Goal: Task Accomplishment & Management: Complete application form

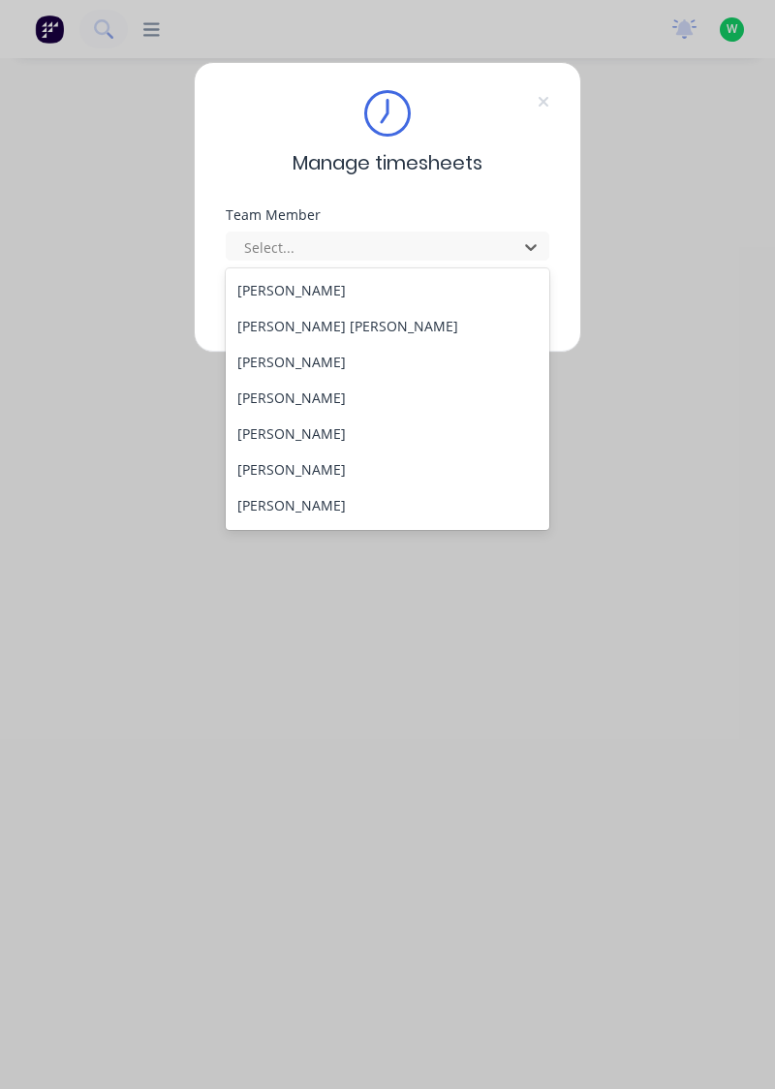
scroll to position [714, 0]
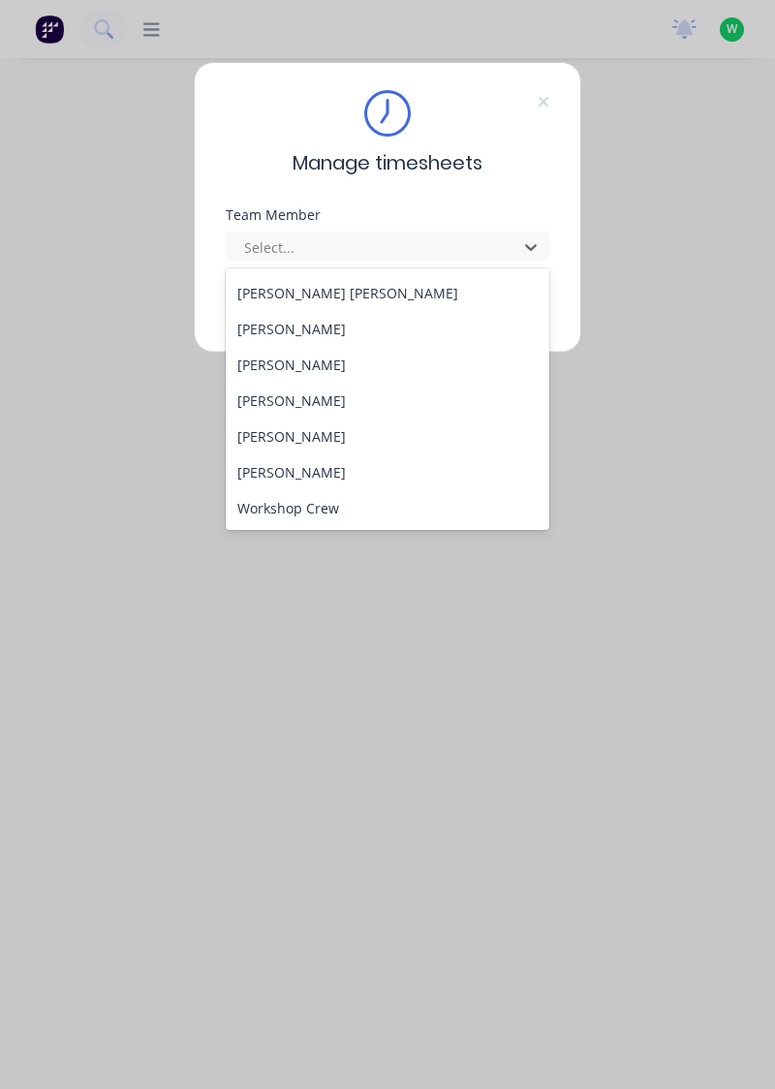
click at [339, 449] on div "[PERSON_NAME]" at bounding box center [388, 437] width 325 height 36
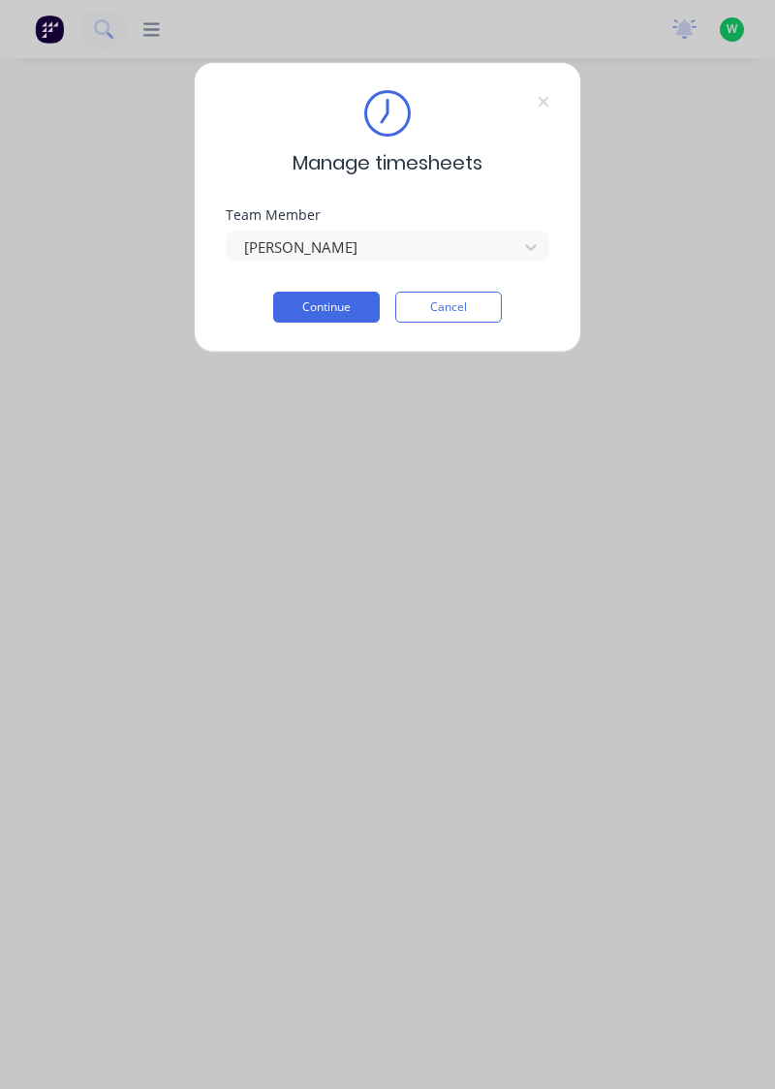
click at [339, 308] on button "Continue" at bounding box center [326, 307] width 107 height 31
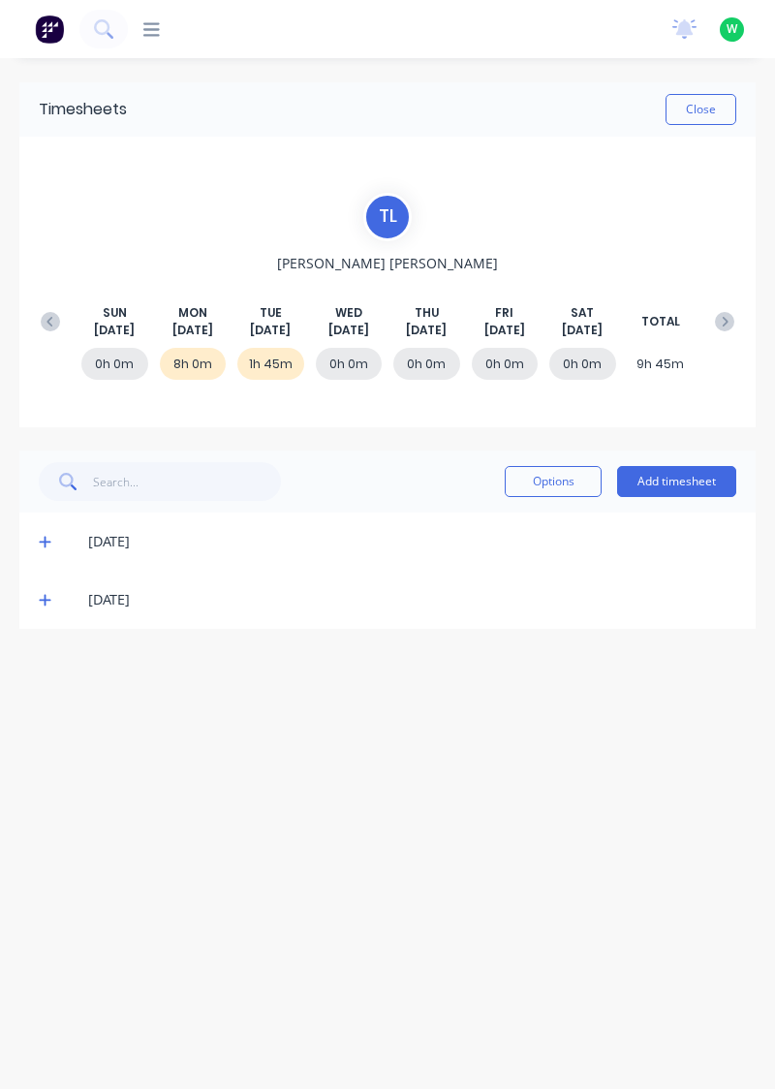
click at [53, 307] on button at bounding box center [50, 321] width 39 height 35
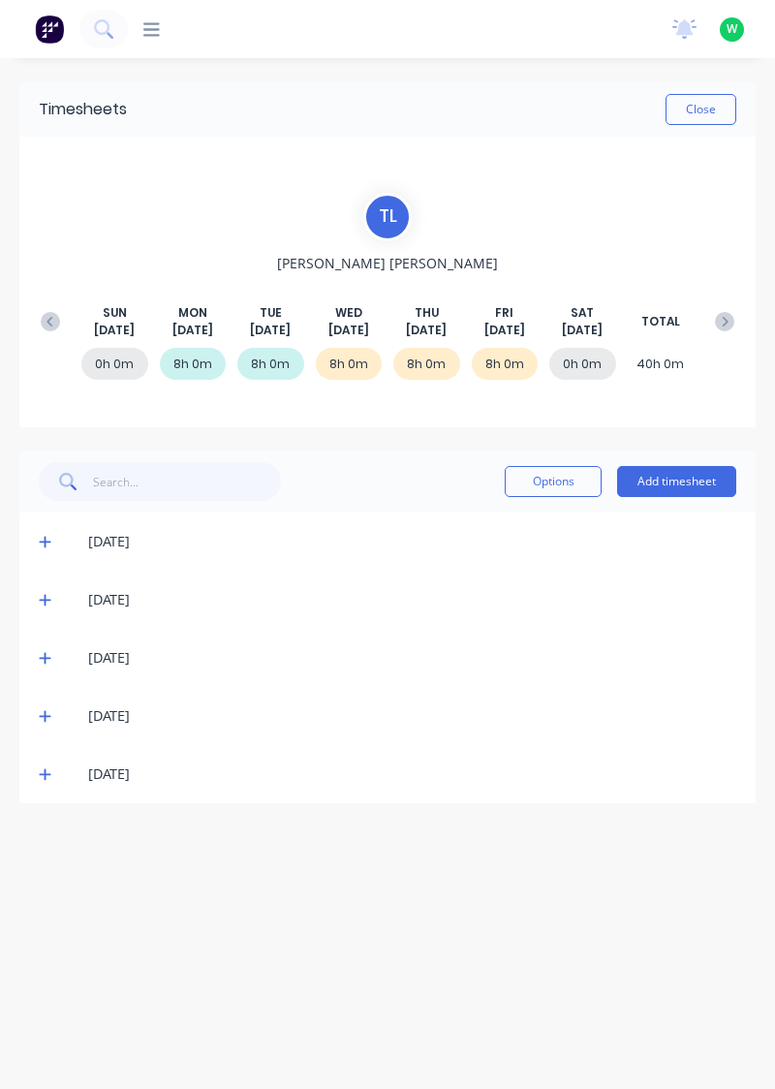
click at [47, 778] on icon at bounding box center [45, 774] width 13 height 14
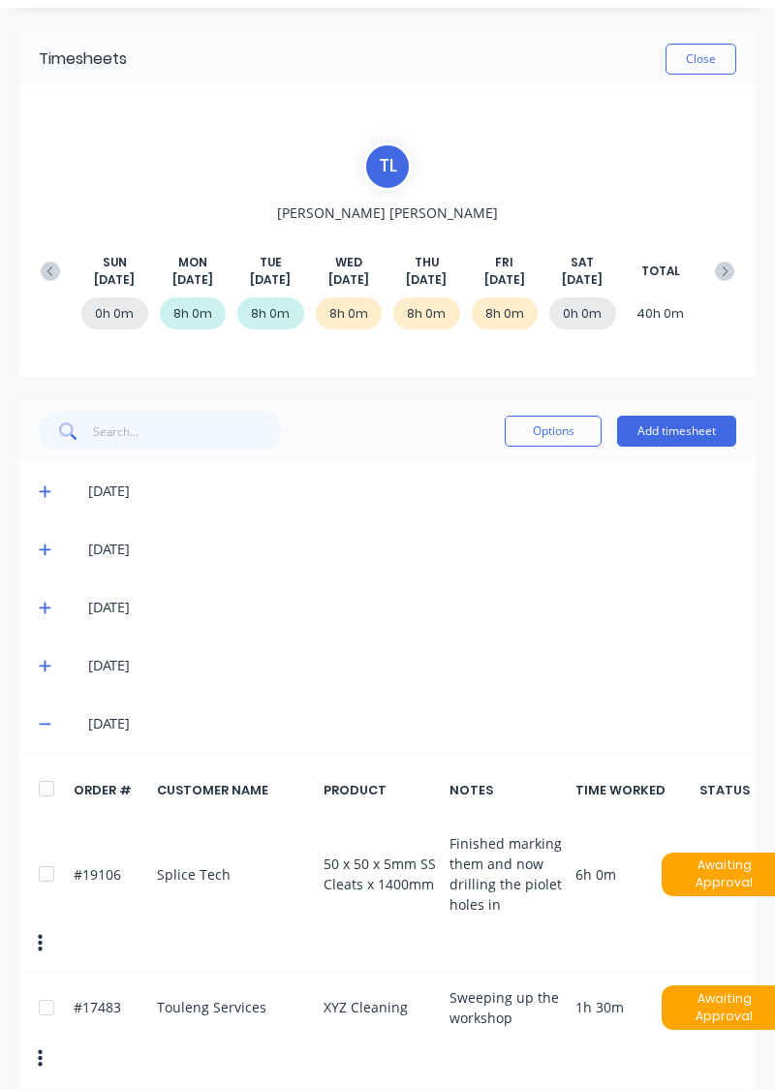
scroll to position [47, 0]
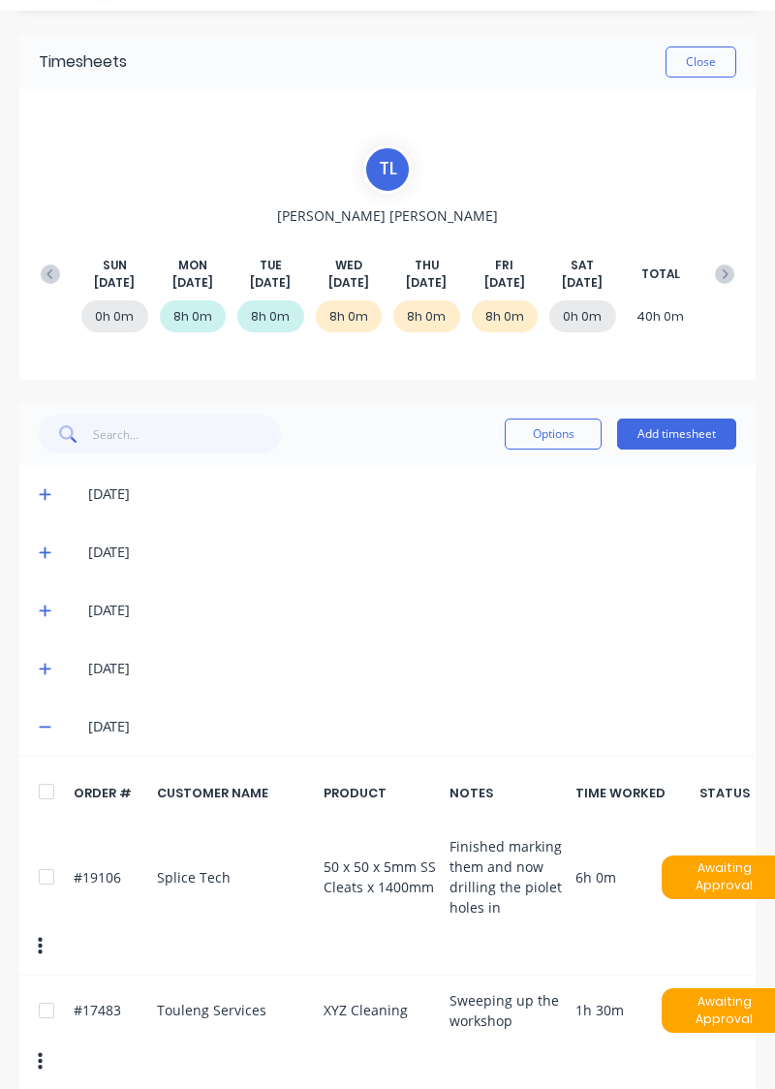
click at [713, 285] on button at bounding box center [724, 274] width 39 height 35
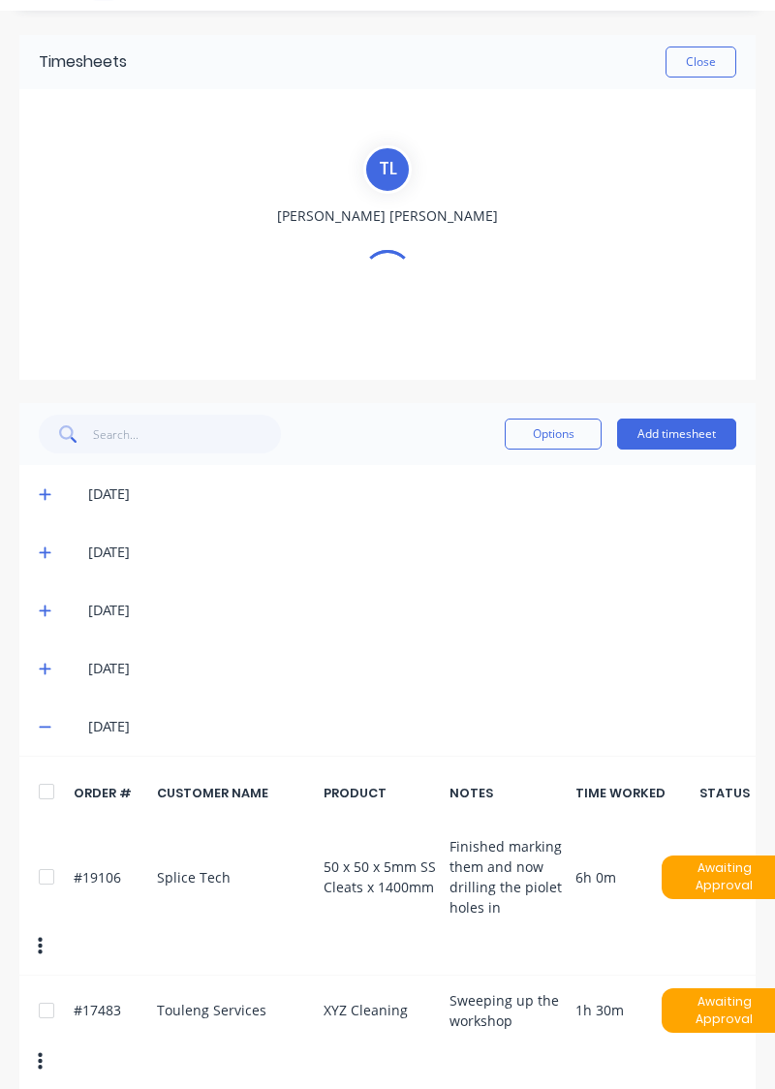
scroll to position [0, 0]
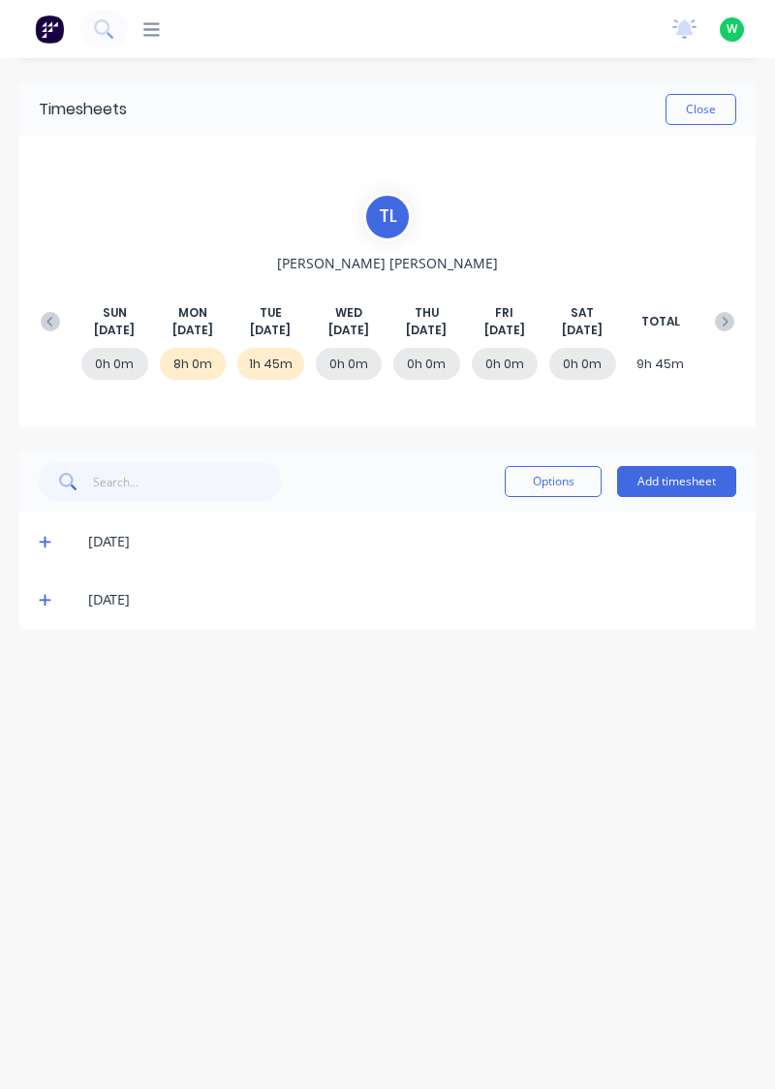
click at [676, 485] on button "Add timesheet" at bounding box center [676, 481] width 119 height 31
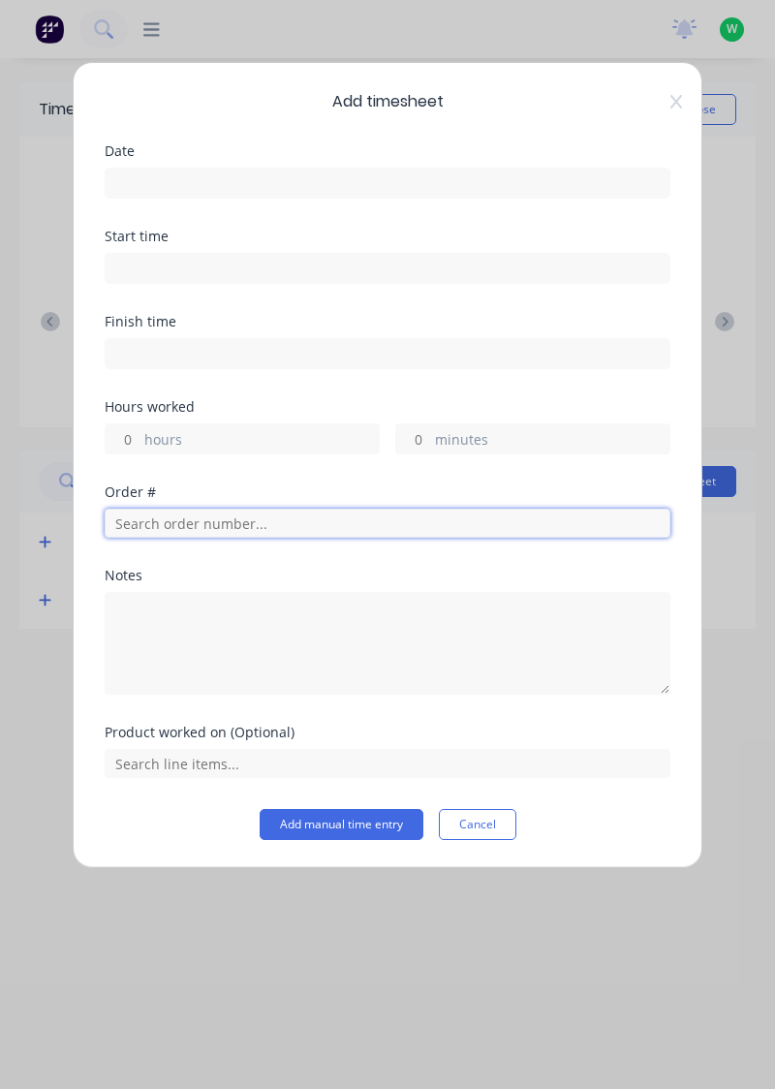
click at [310, 514] on input "text" at bounding box center [388, 523] width 566 height 29
type input "19106"
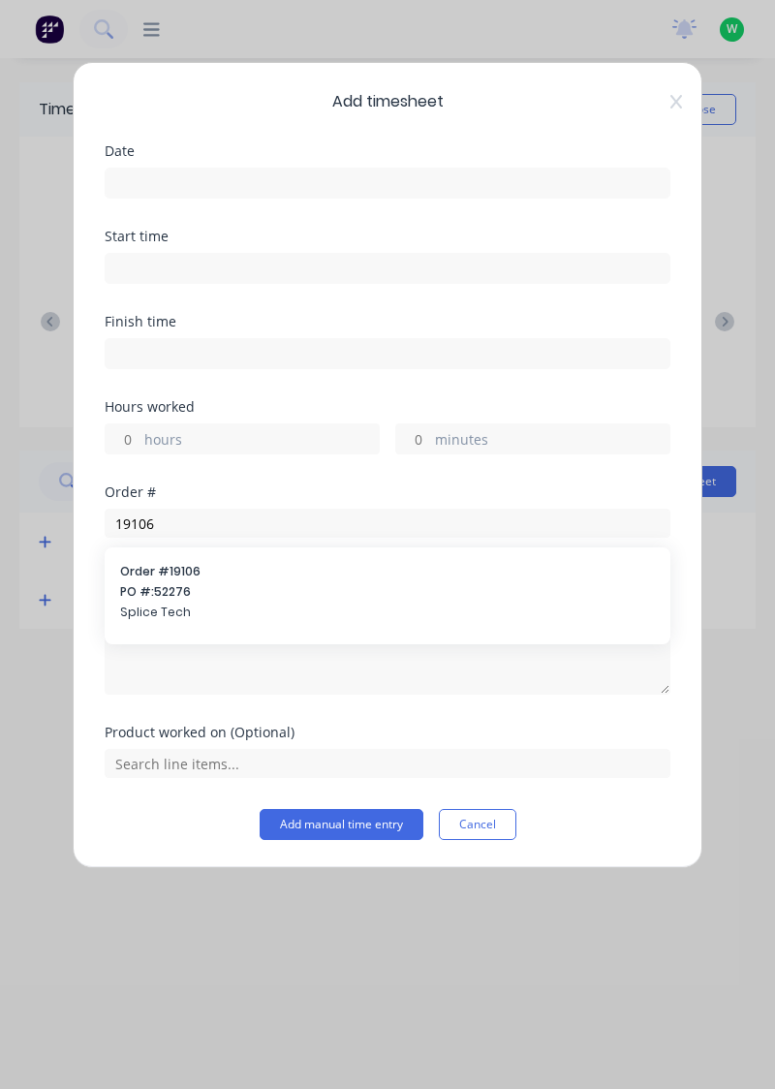
click at [399, 600] on div "Order # 19106 PO #: 52276 Splice Tech" at bounding box center [387, 594] width 535 height 62
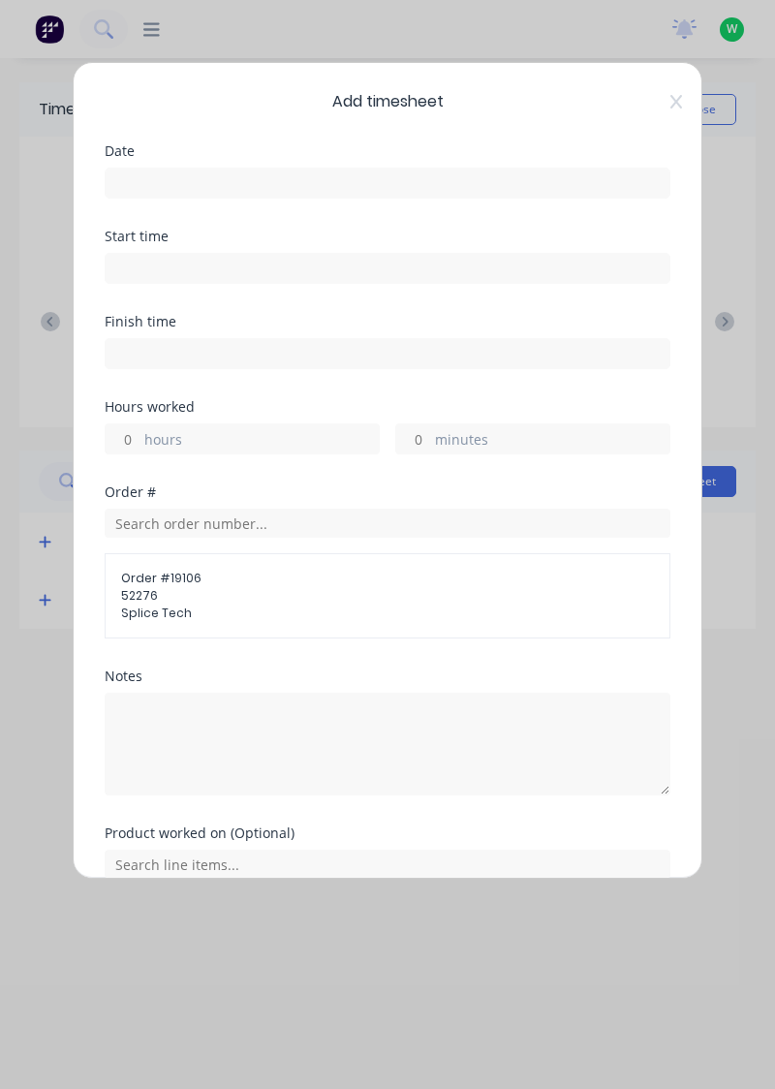
click at [275, 439] on label "hours" at bounding box center [261, 441] width 234 height 24
click at [140, 439] on input "hours" at bounding box center [123, 438] width 34 height 29
type input "6.25"
click at [453, 174] on input at bounding box center [388, 183] width 564 height 29
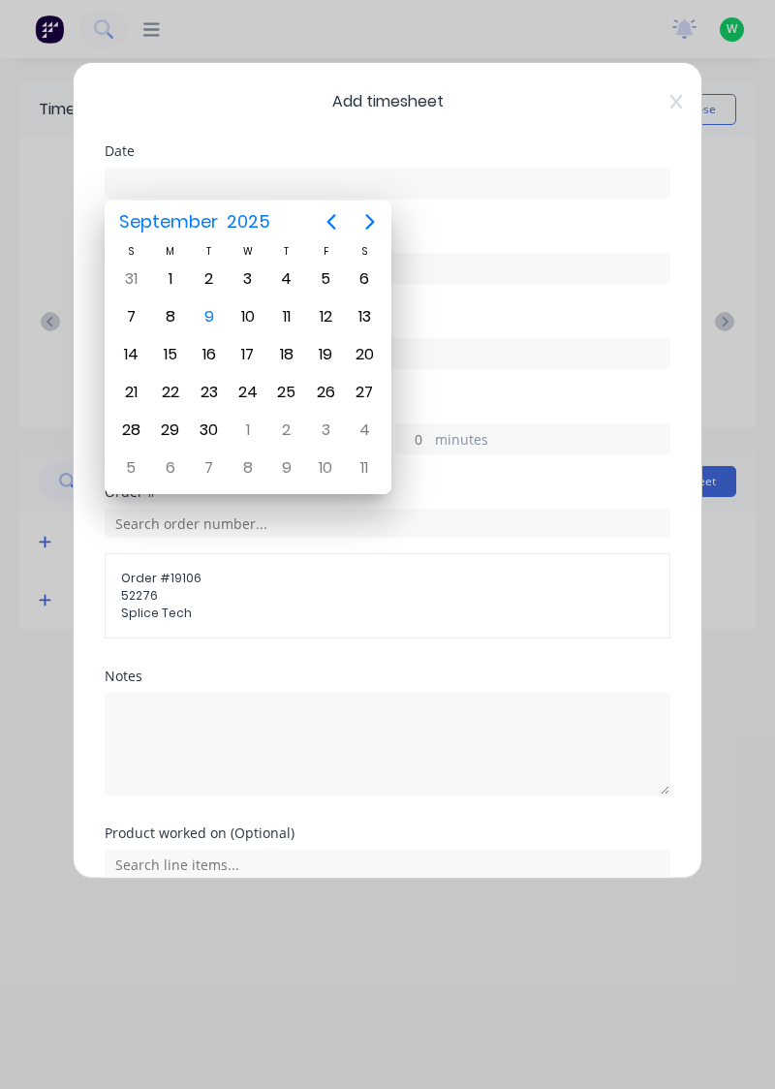
click at [211, 320] on div "9" at bounding box center [209, 316] width 29 height 29
type input "[DATE]"
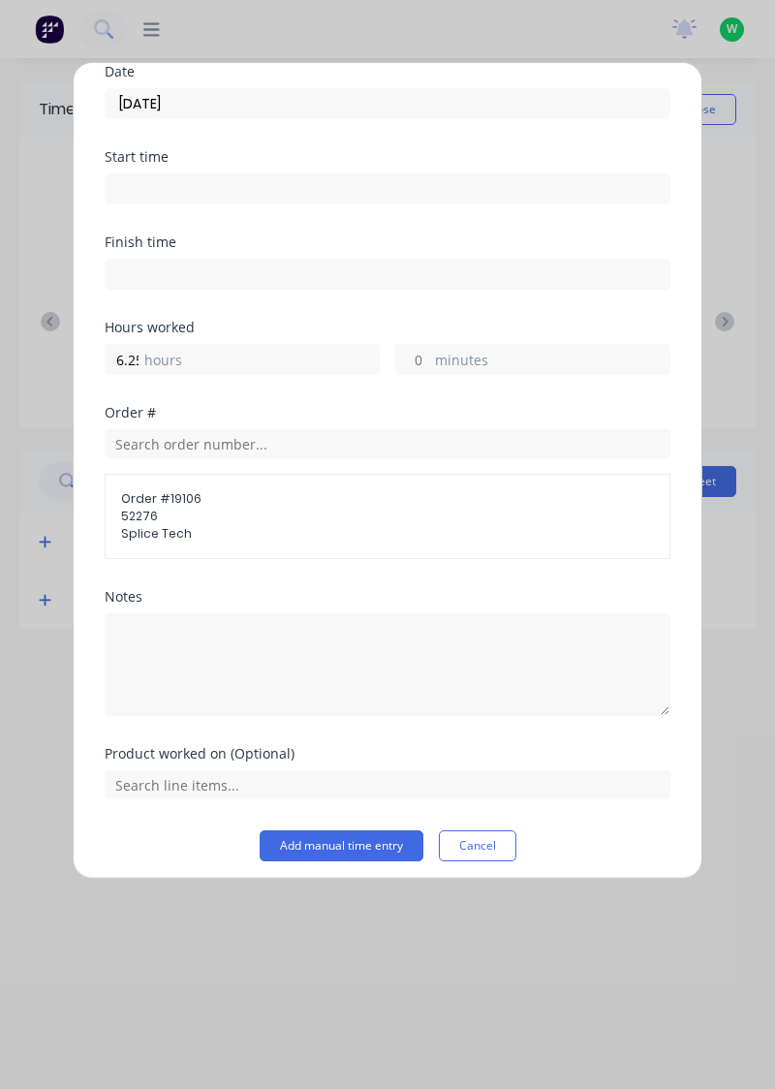
scroll to position [75, 0]
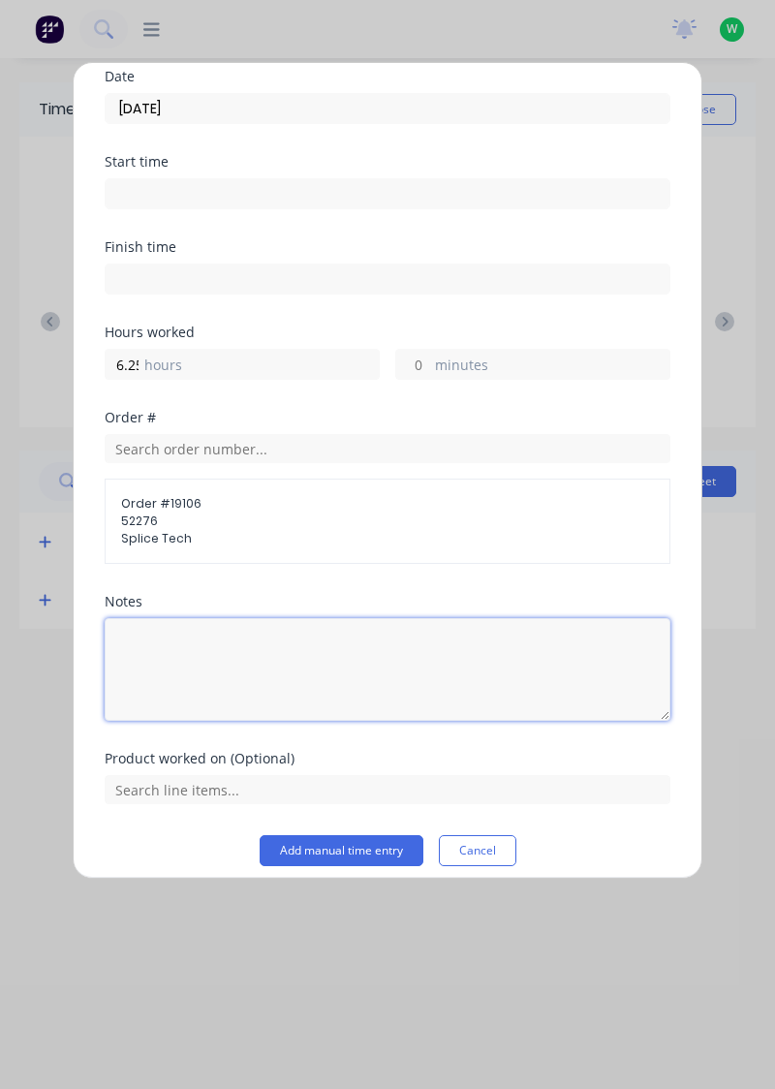
click at [304, 670] on textarea at bounding box center [388, 669] width 566 height 103
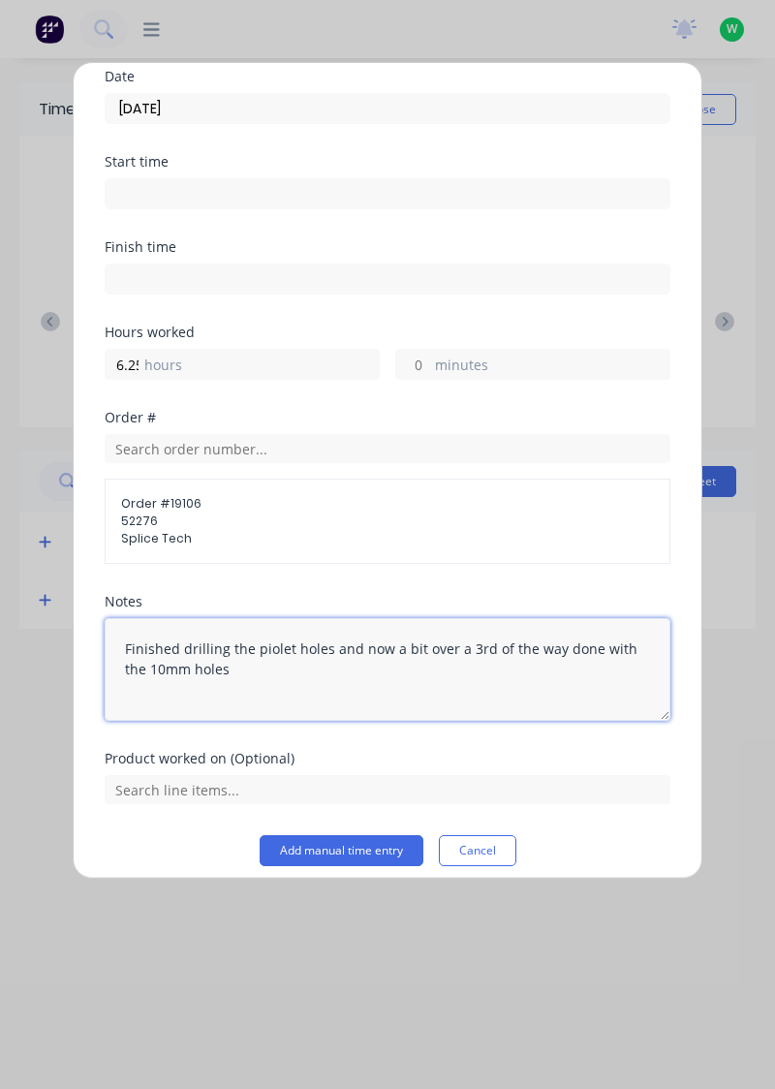
type textarea "Finished drilling the piolet holes and now a bit over a 3rd of the way done wit…"
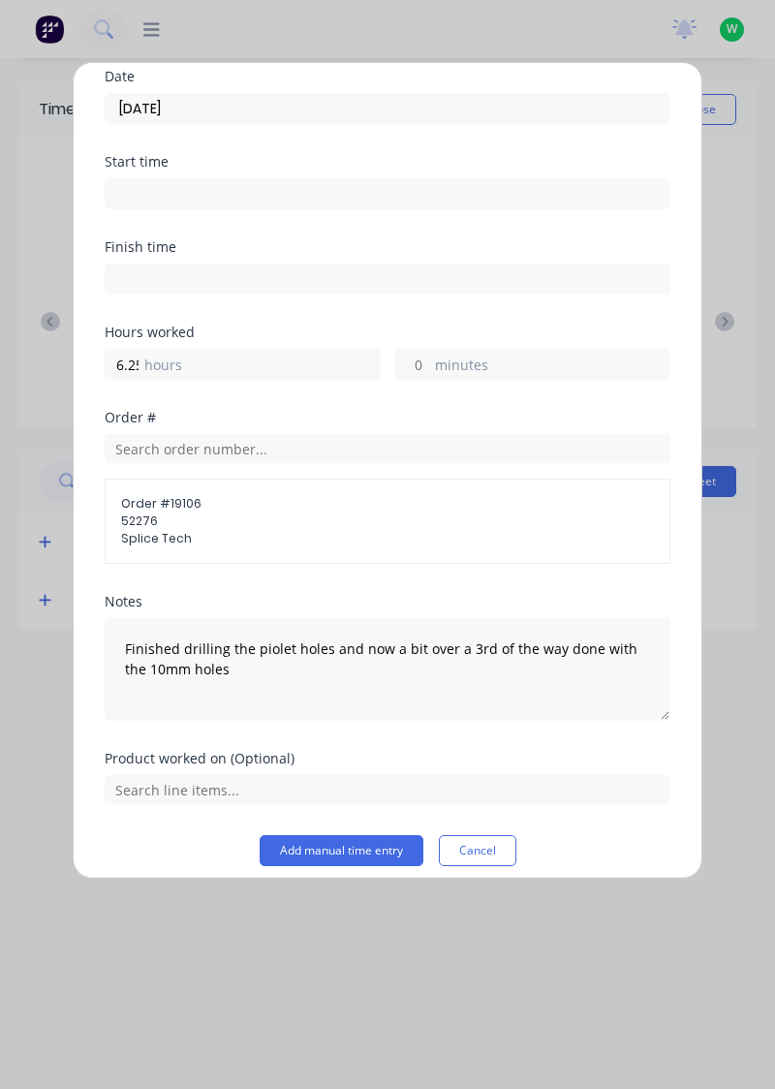
click at [700, 650] on div "Add timesheet Date [DATE] Start time Finish time Hours worked 6.25 hours minute…" at bounding box center [388, 470] width 630 height 817
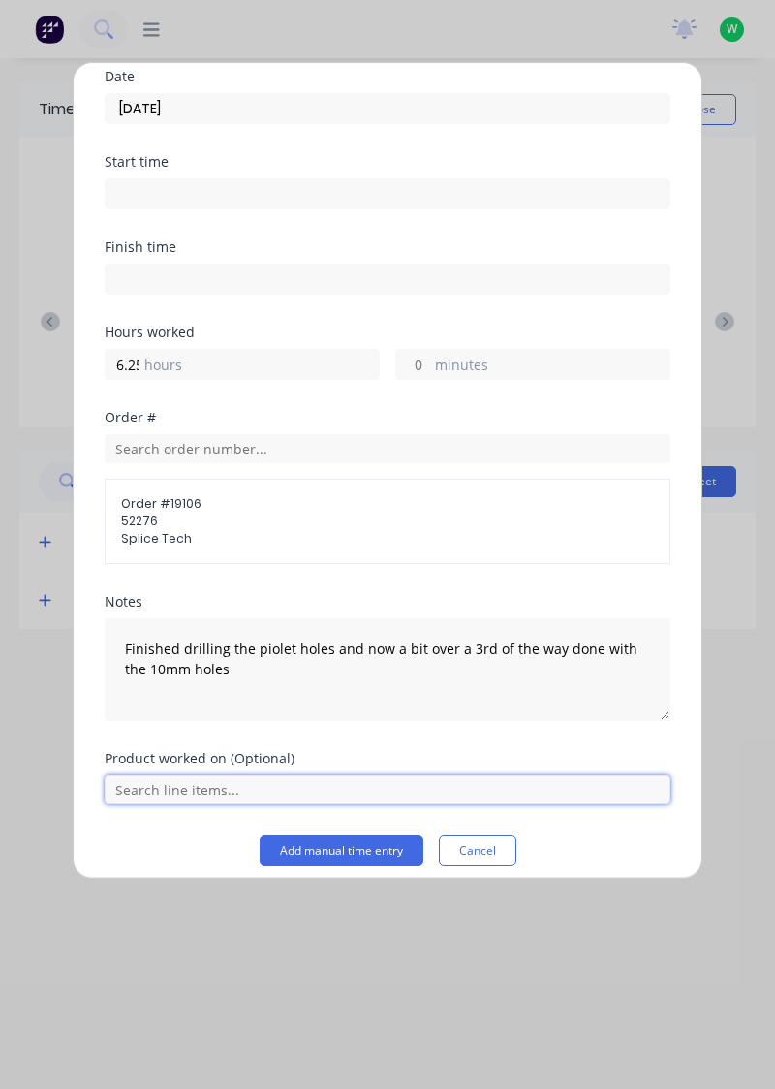
click at [506, 789] on input "text" at bounding box center [388, 789] width 566 height 29
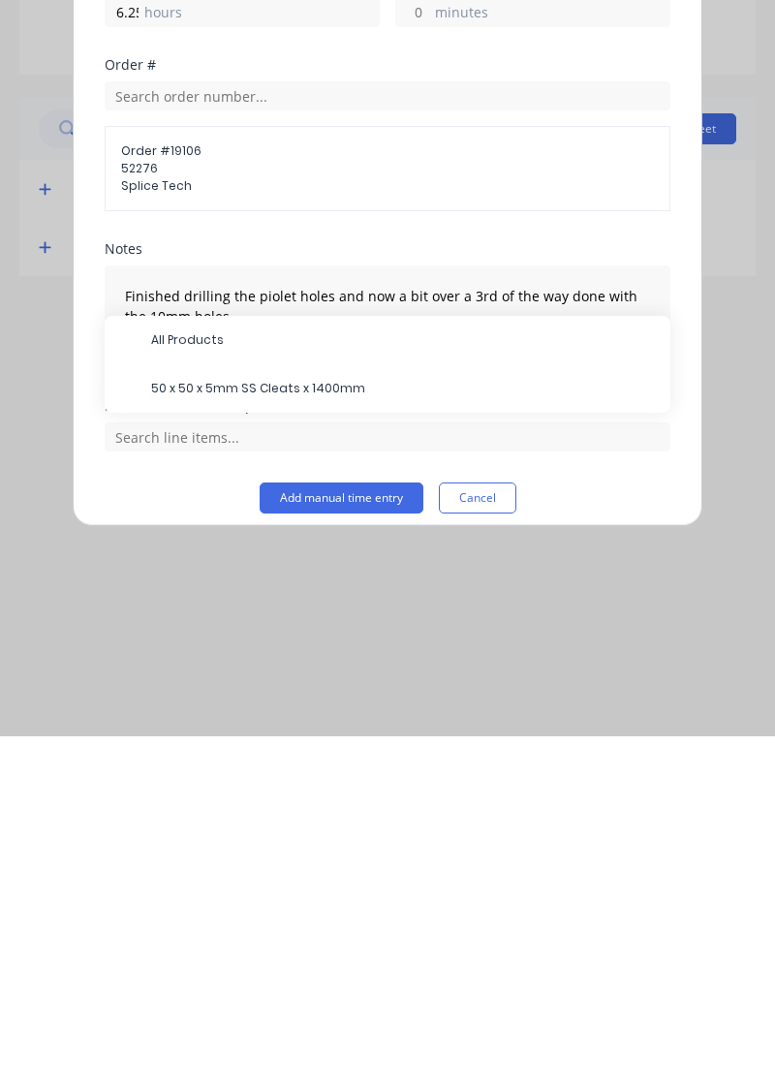
click at [154, 736] on span "50 x 50 x 5mm SS Cleats x 1400mm" at bounding box center [403, 740] width 504 height 17
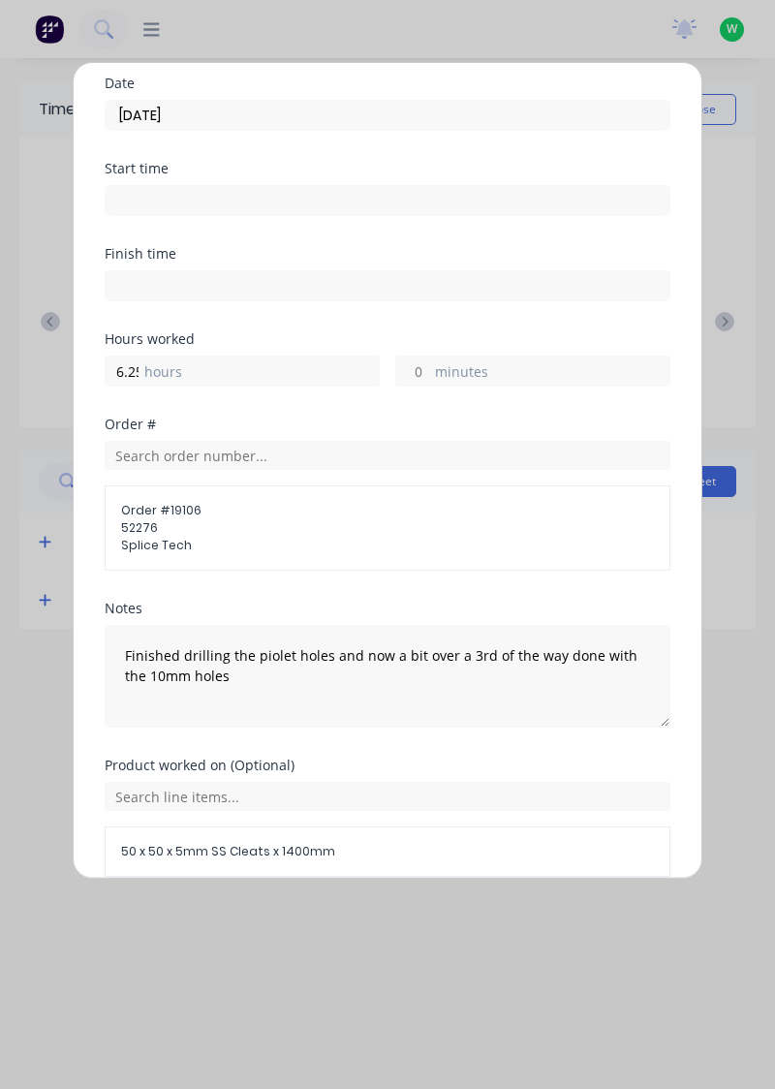
scroll to position [150, 0]
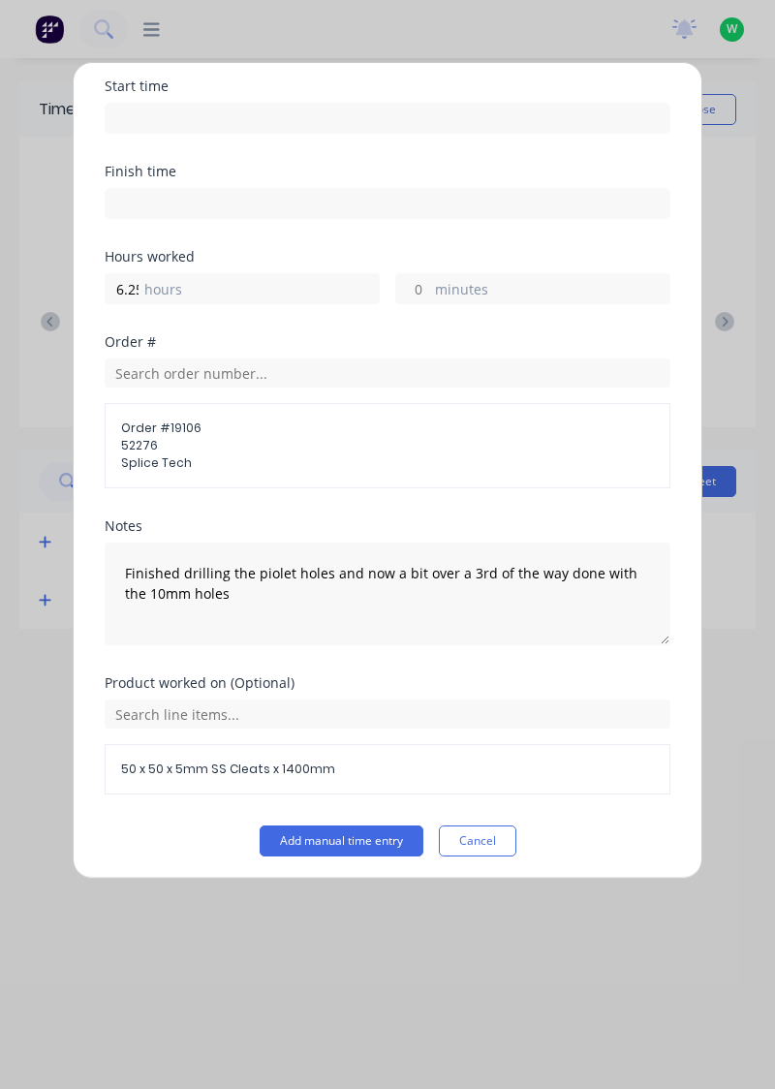
click at [366, 848] on button "Add manual time entry" at bounding box center [342, 840] width 164 height 31
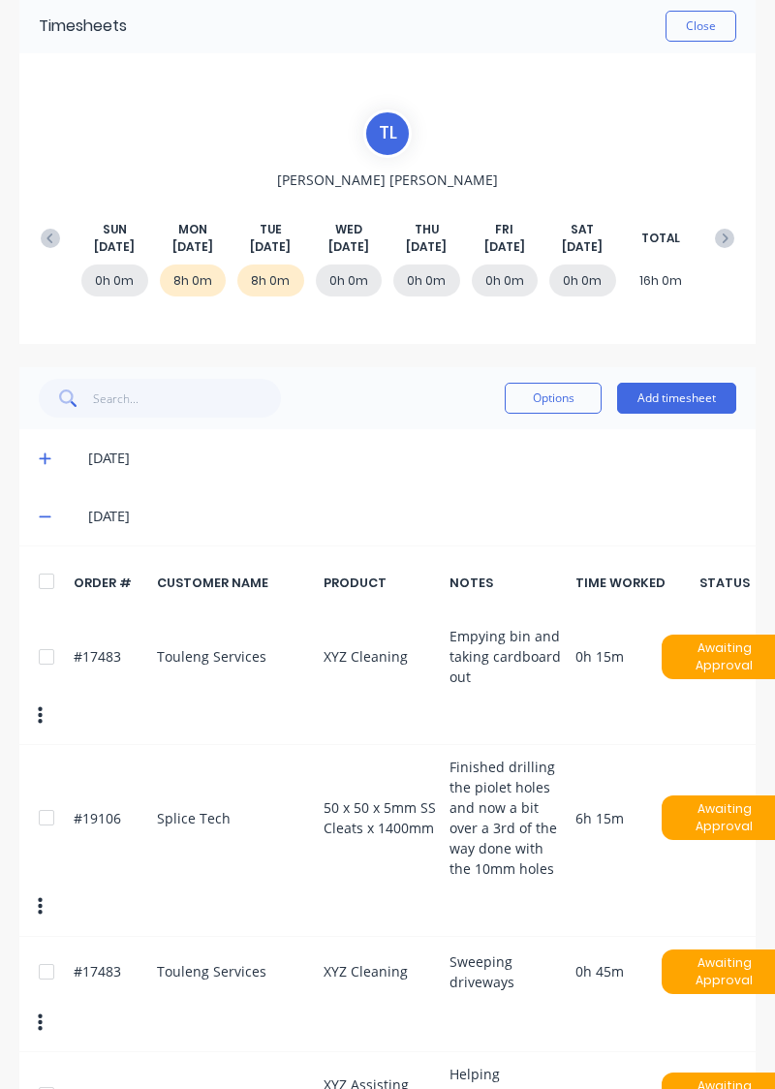
scroll to position [160, 0]
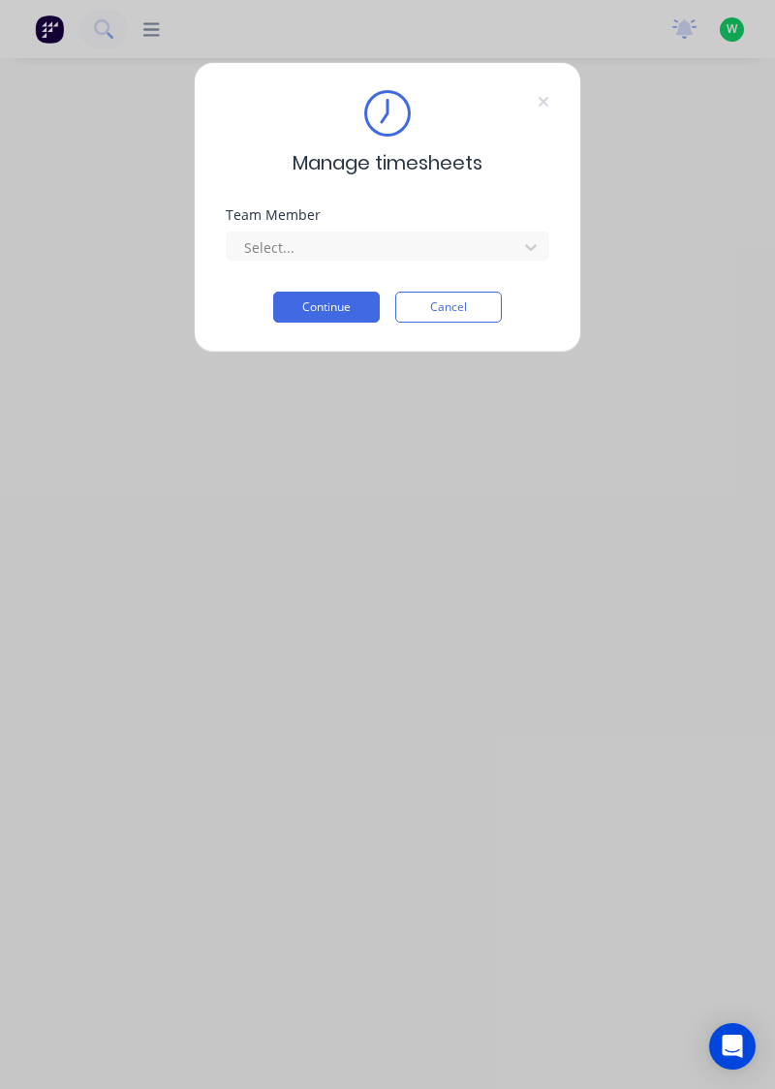
click at [541, 98] on icon at bounding box center [544, 102] width 10 height 10
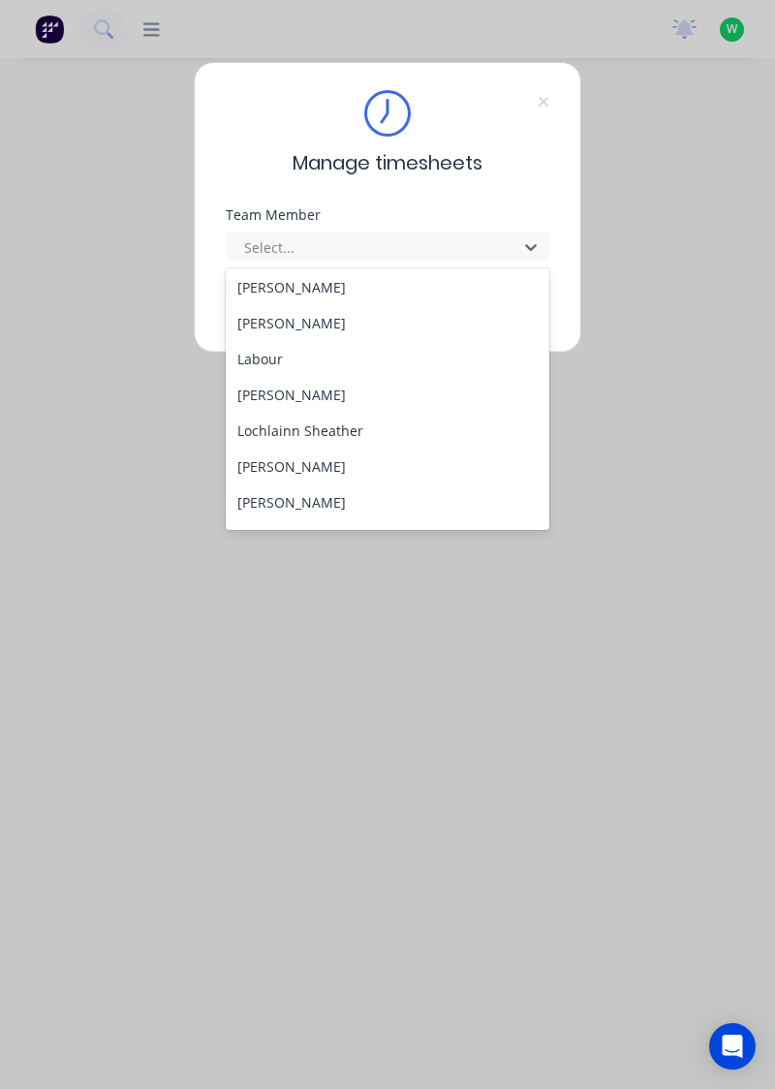
scroll to position [469, 0]
click at [355, 432] on div "Lochlainn Sheather" at bounding box center [388, 431] width 325 height 36
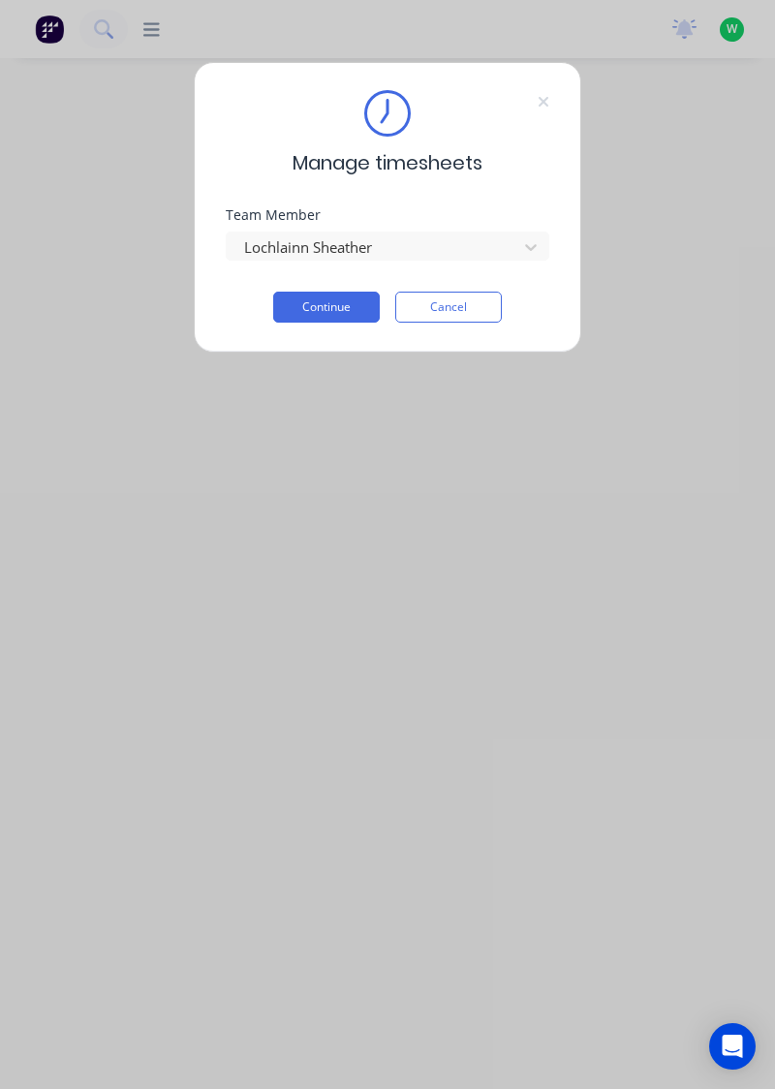
click at [329, 312] on button "Continue" at bounding box center [326, 307] width 107 height 31
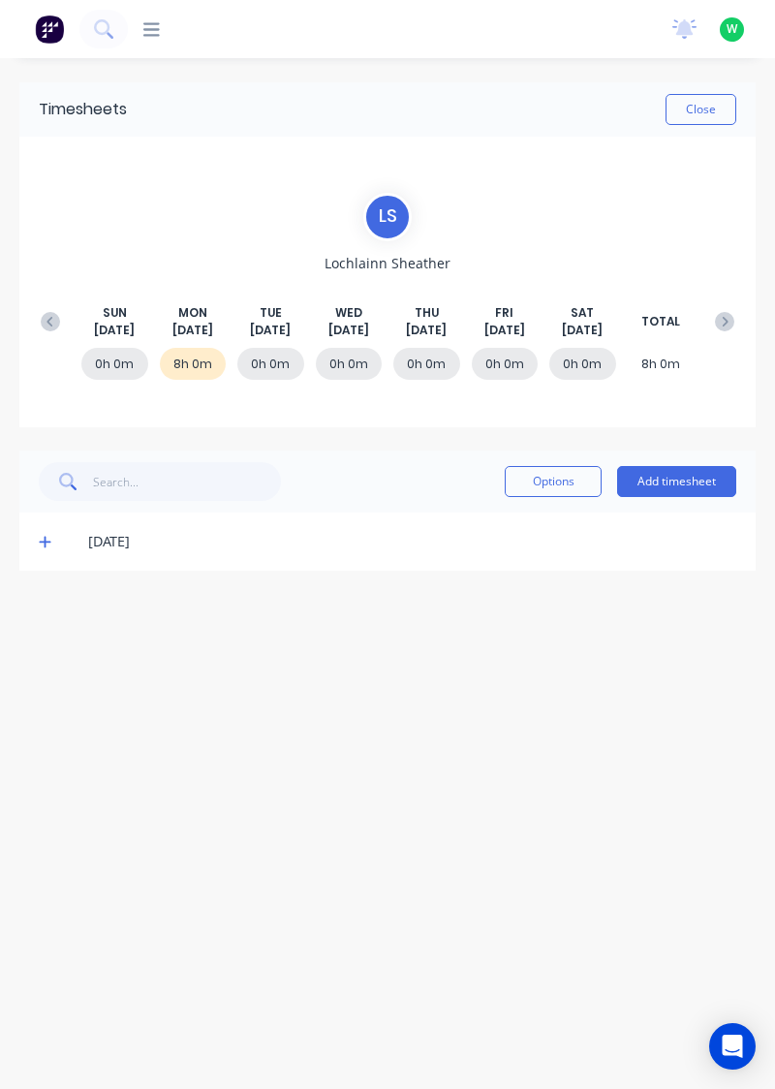
click at [48, 326] on icon at bounding box center [50, 321] width 19 height 19
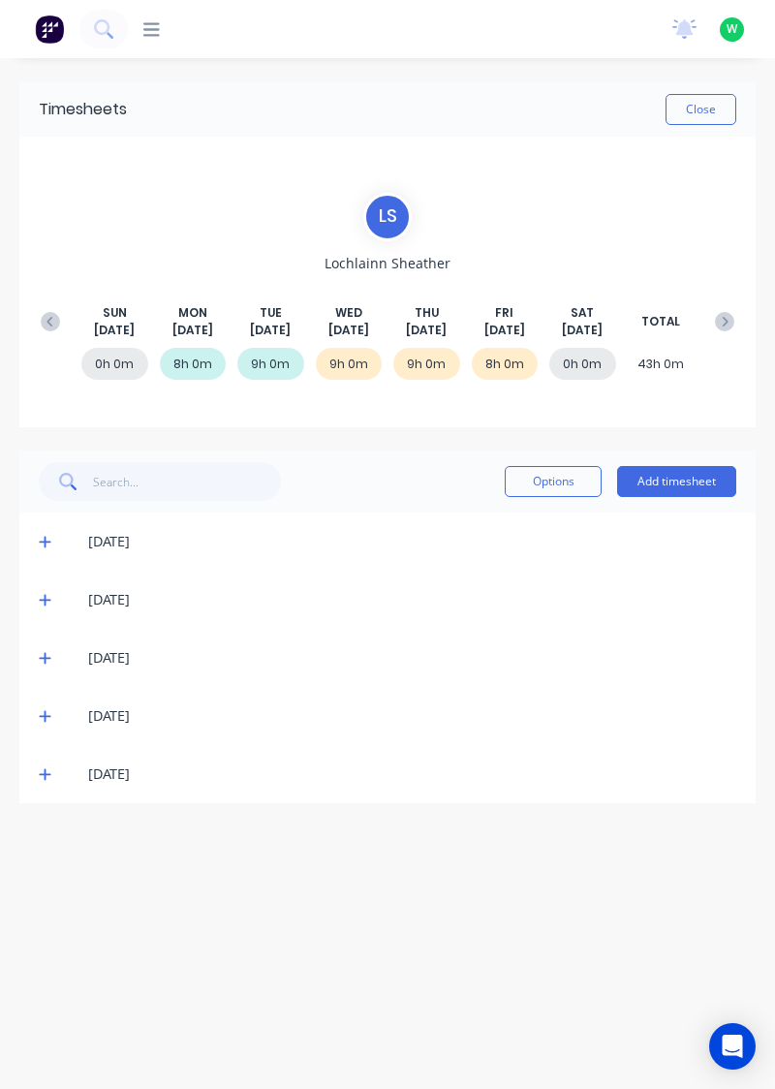
click at [728, 308] on button at bounding box center [724, 321] width 39 height 35
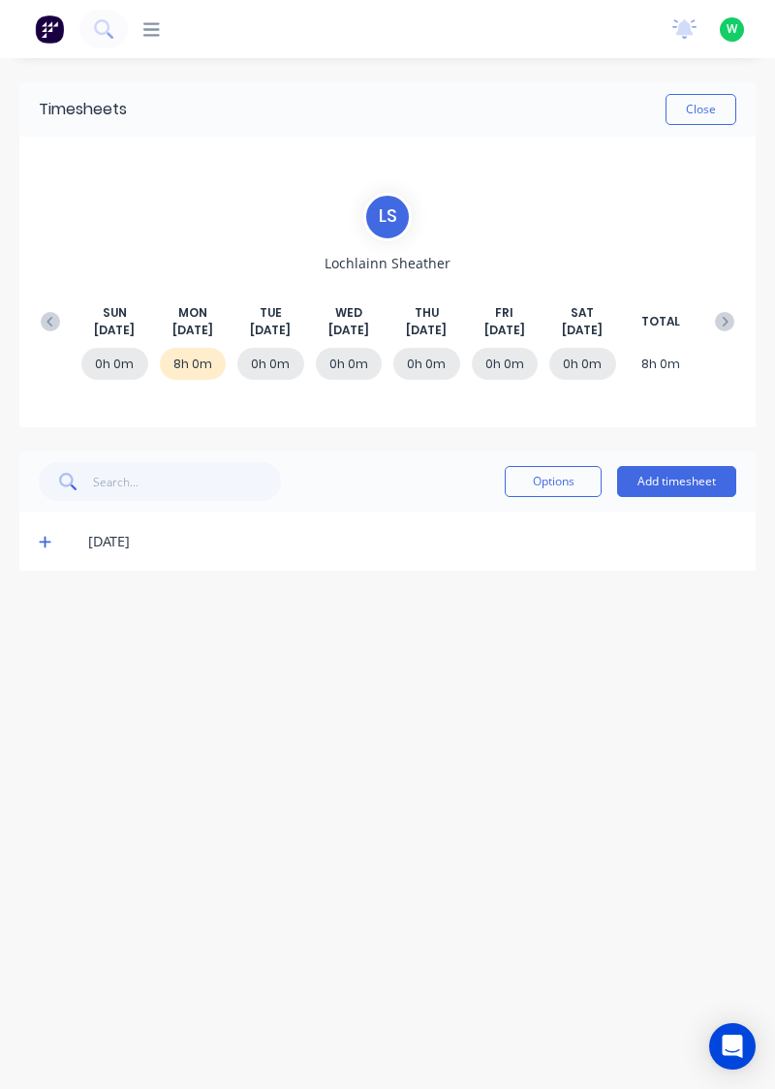
click at [124, 545] on div "[DATE]" at bounding box center [412, 541] width 648 height 21
click at [45, 542] on icon at bounding box center [45, 543] width 12 height 12
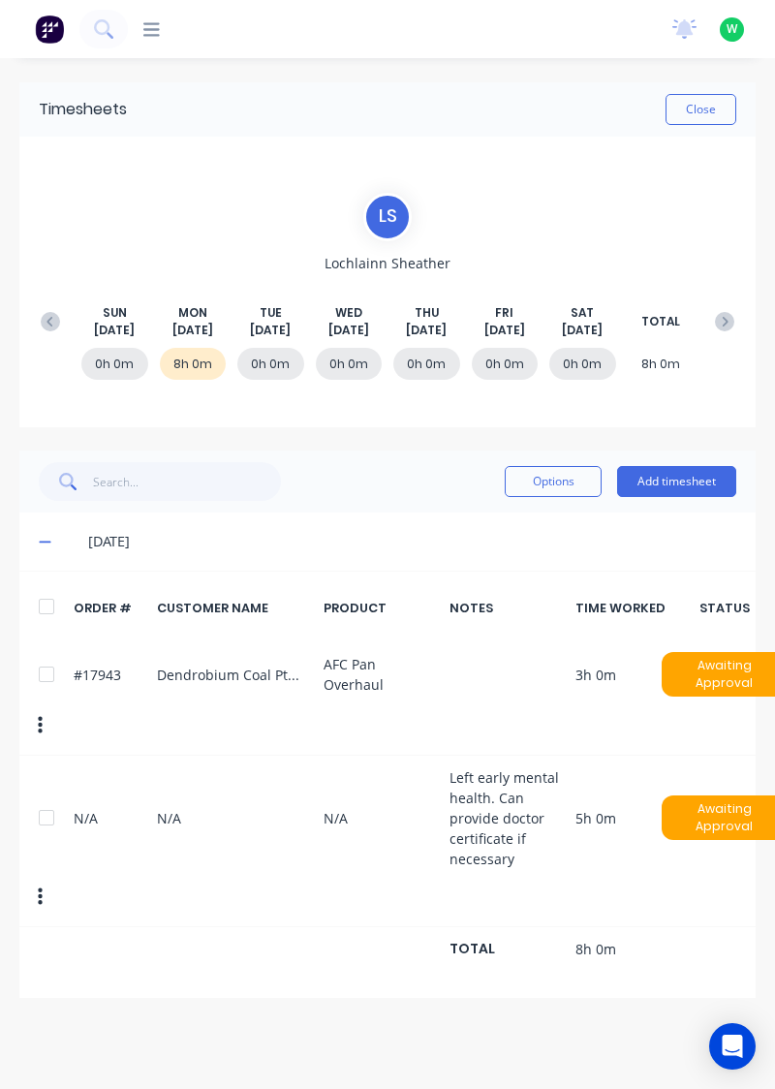
click at [707, 112] on button "Close" at bounding box center [701, 109] width 71 height 31
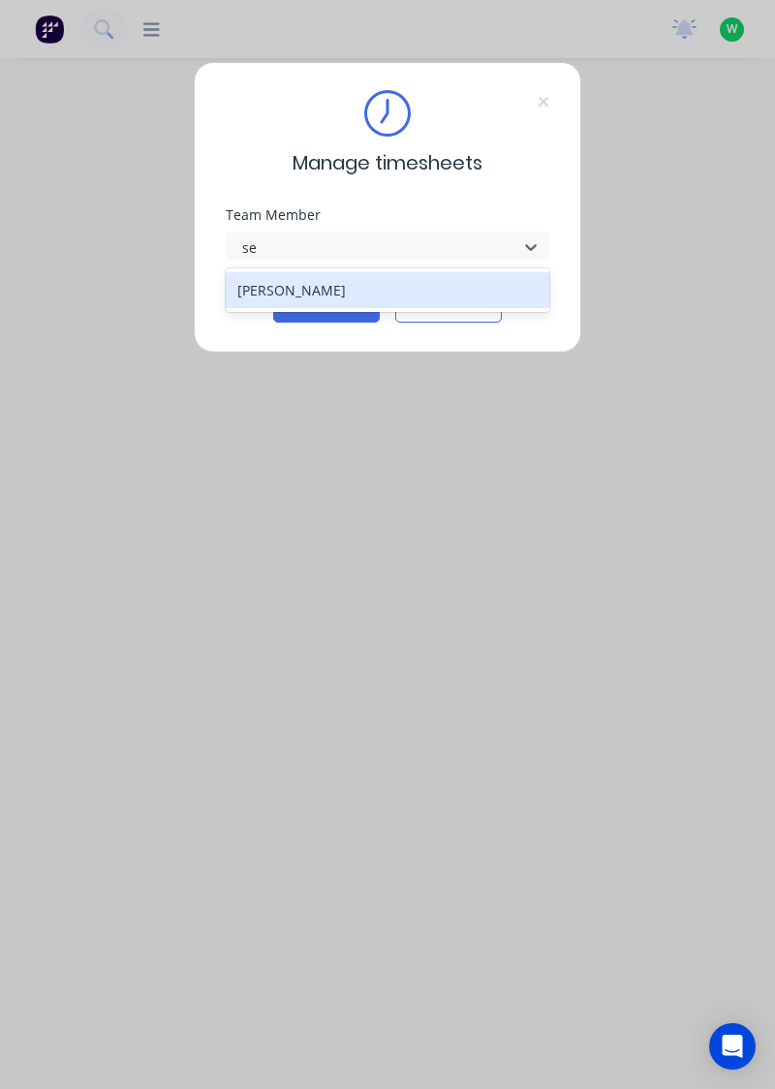
click at [320, 275] on div "[PERSON_NAME]" at bounding box center [388, 290] width 325 height 36
type input "se"
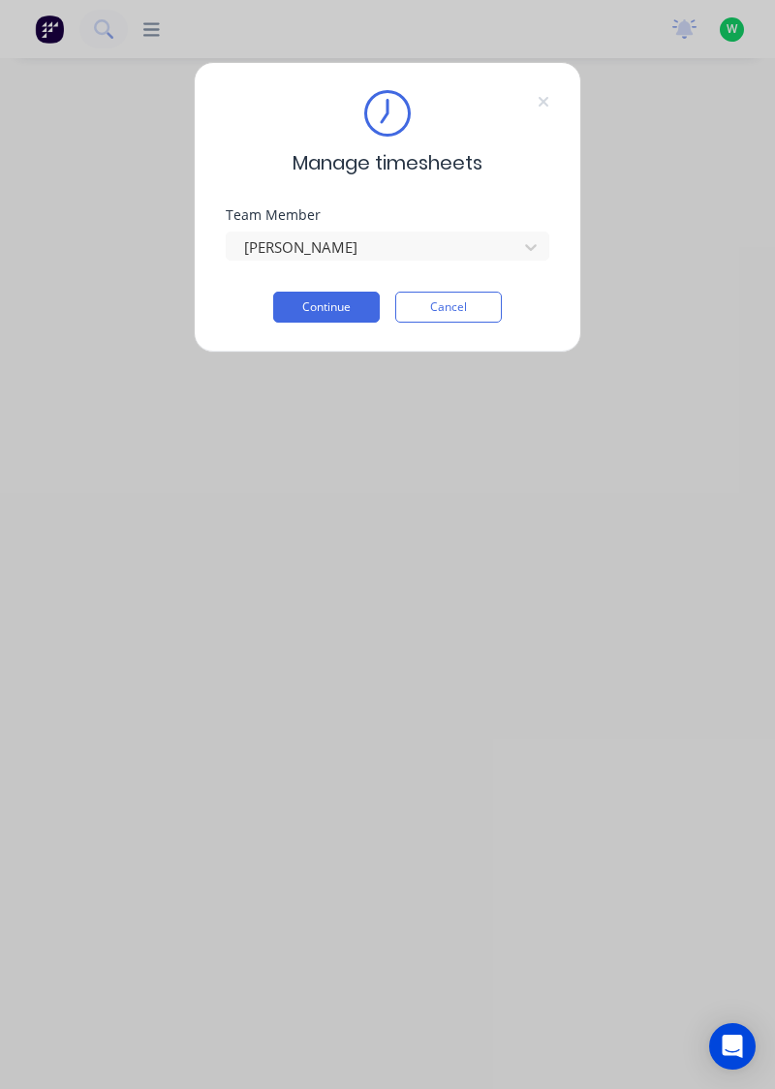
click at [310, 306] on button "Continue" at bounding box center [326, 307] width 107 height 31
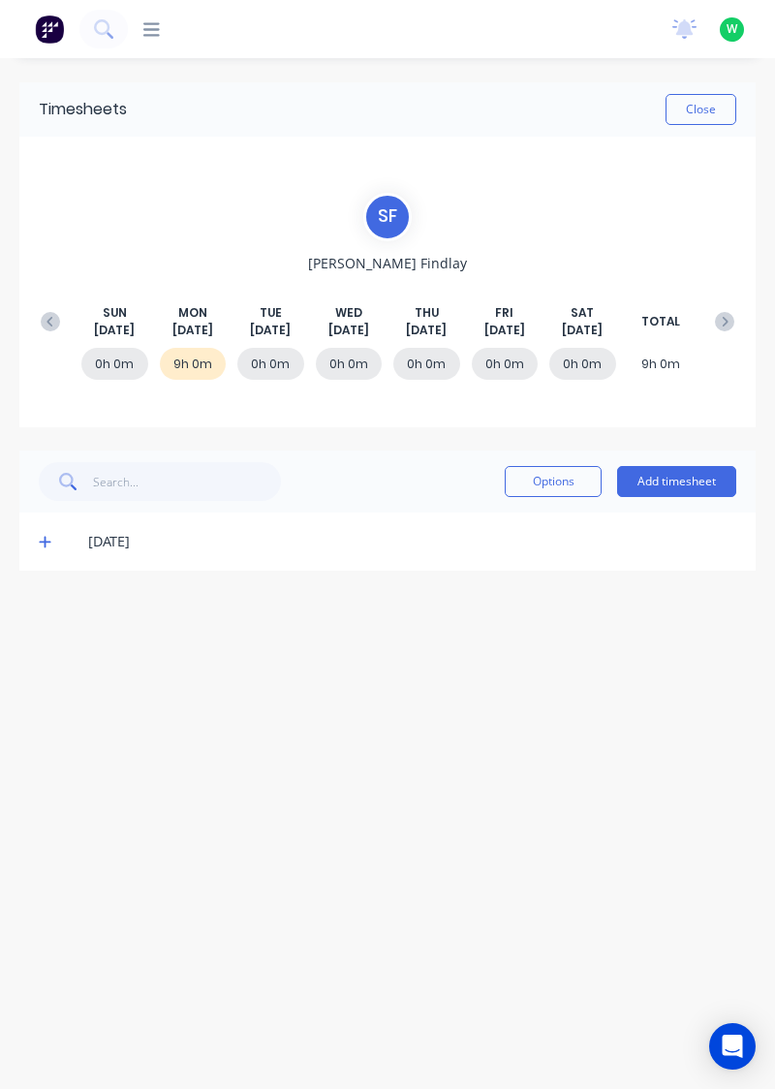
click at [699, 484] on button "Add timesheet" at bounding box center [676, 481] width 119 height 31
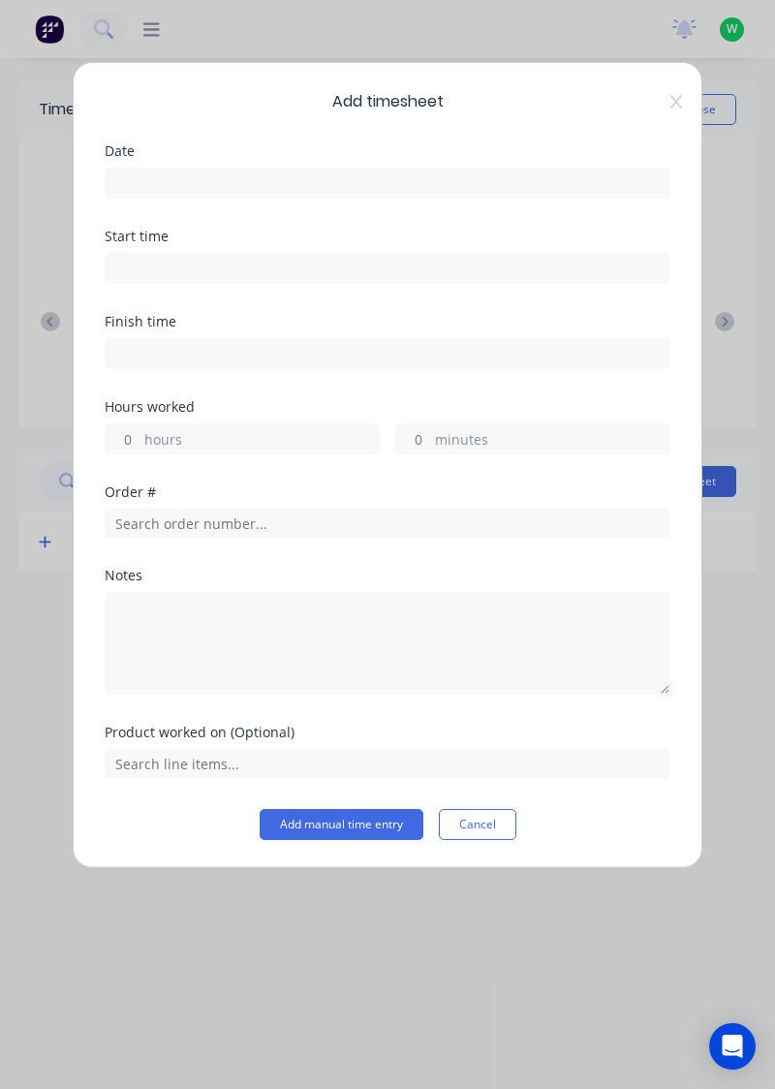
click at [197, 176] on input at bounding box center [388, 183] width 564 height 29
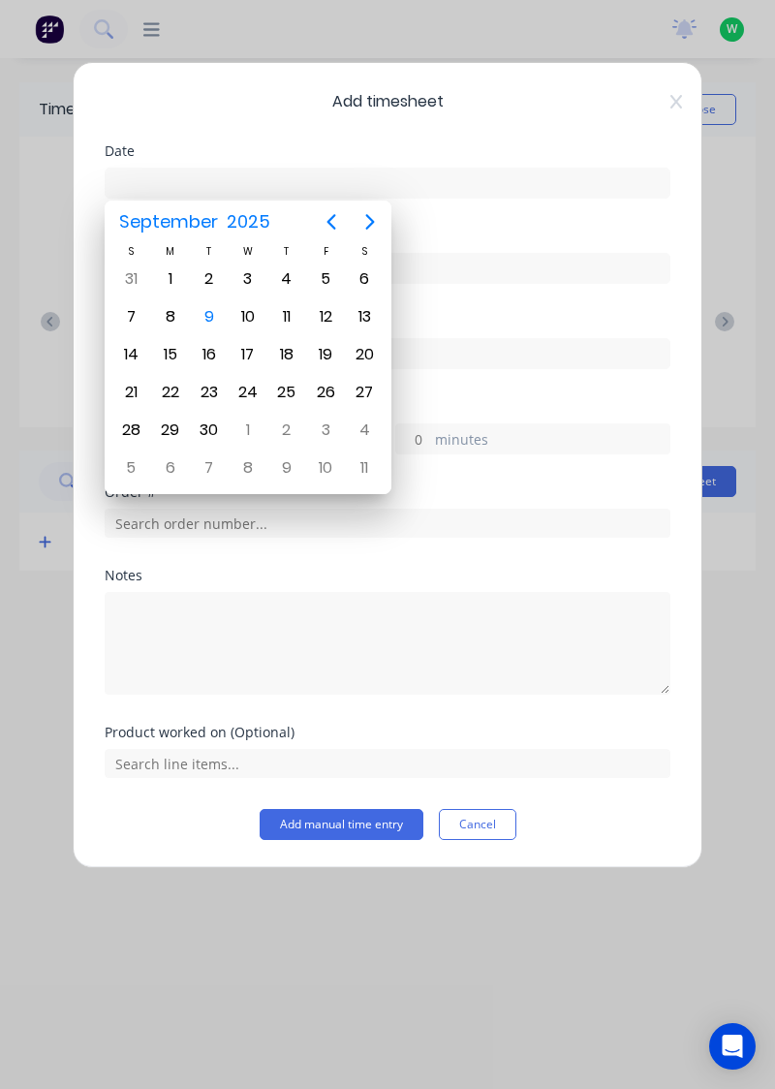
click at [203, 316] on div "9" at bounding box center [209, 316] width 29 height 29
type input "[DATE]"
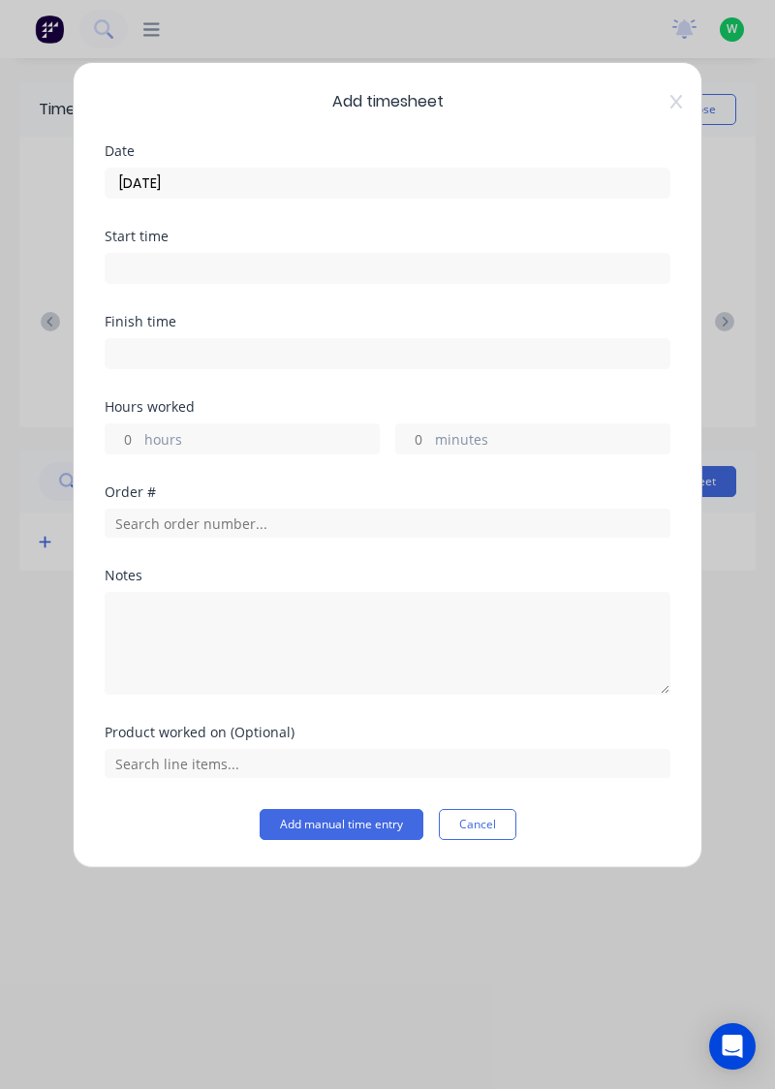
click at [155, 352] on input at bounding box center [388, 353] width 564 height 29
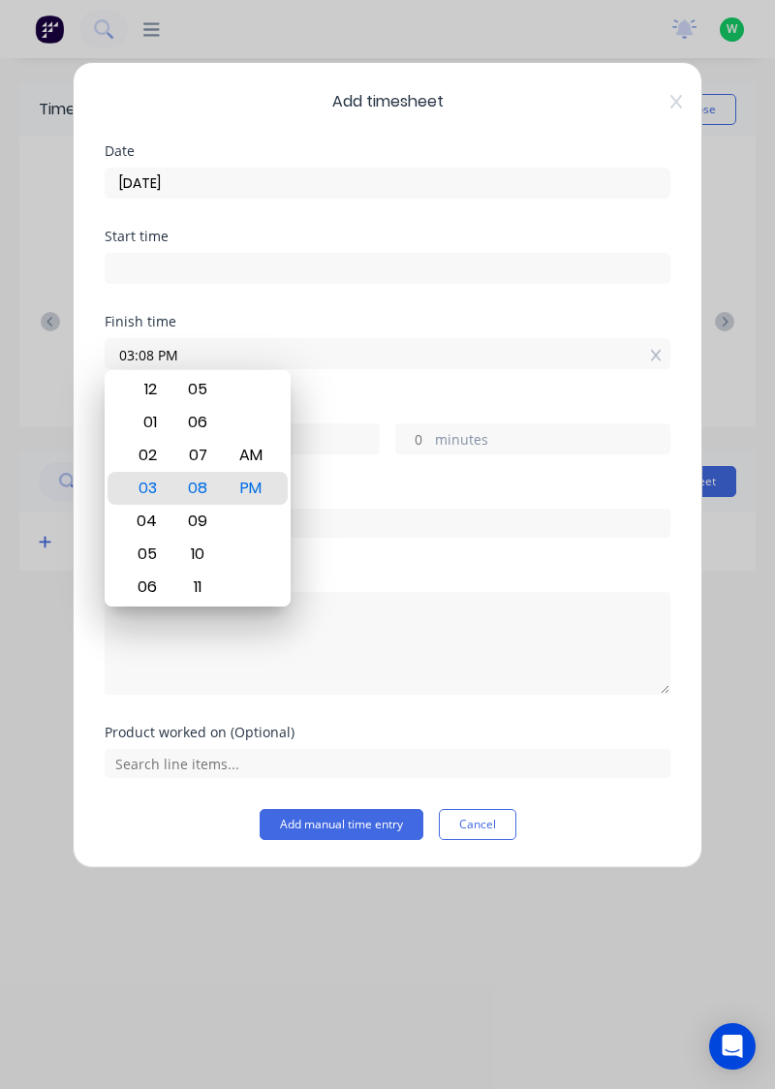
click at [656, 350] on icon at bounding box center [656, 356] width 11 height 14
type input "03:08 PM"
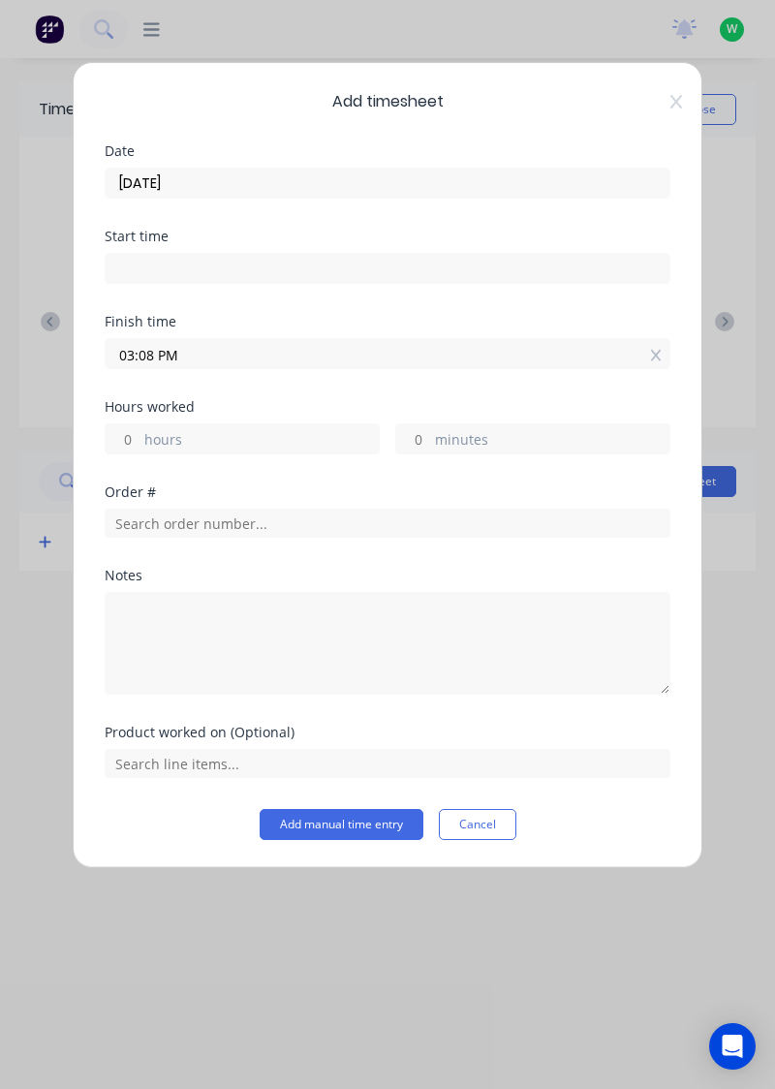
click at [658, 350] on icon at bounding box center [655, 356] width 11 height 12
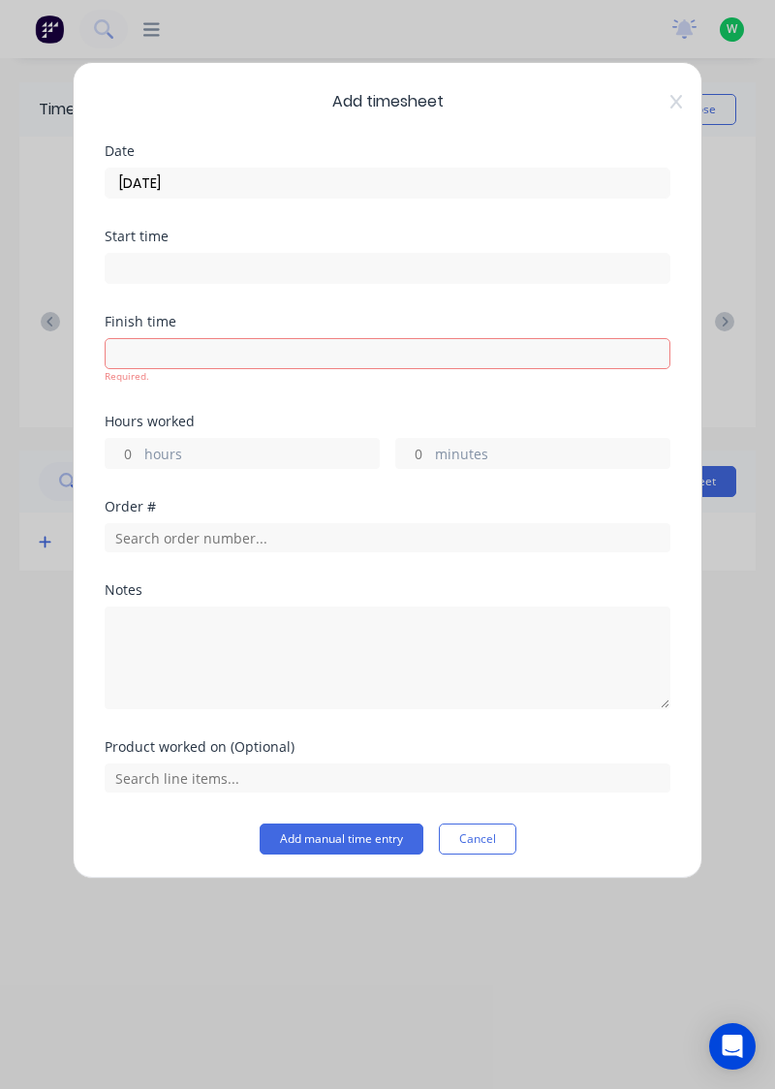
click at [136, 450] on input "hours" at bounding box center [123, 453] width 34 height 29
type input "9"
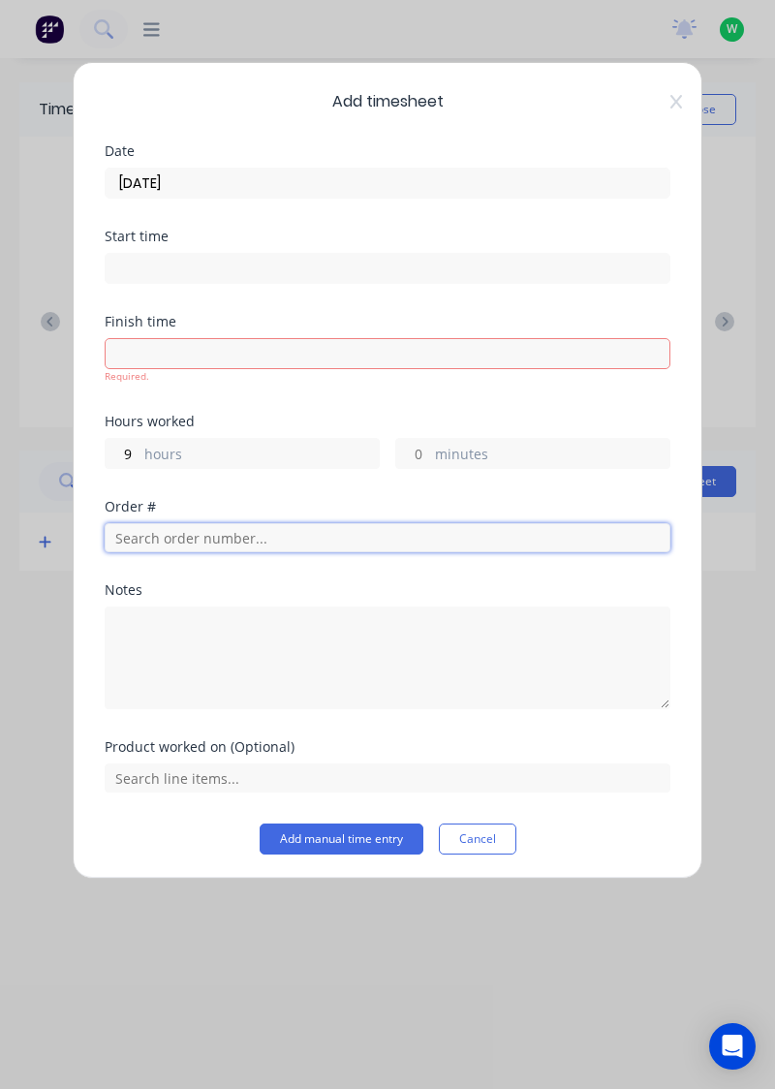
click at [238, 540] on div "Order #" at bounding box center [388, 541] width 566 height 83
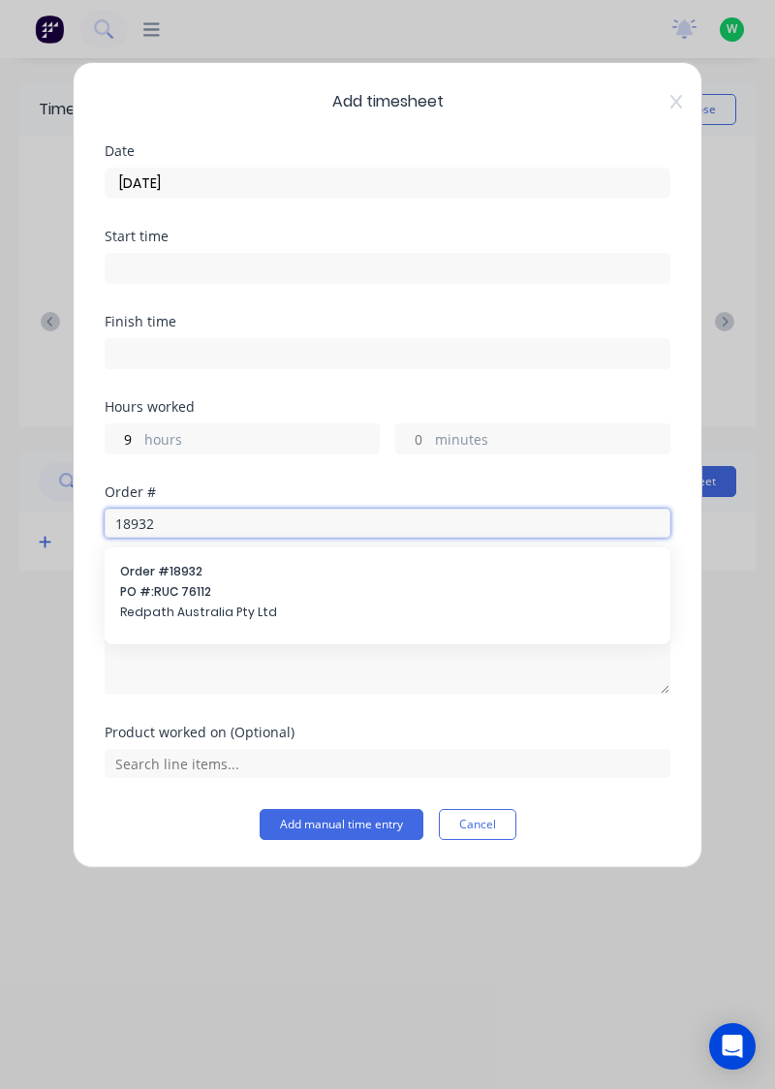
type input "18932"
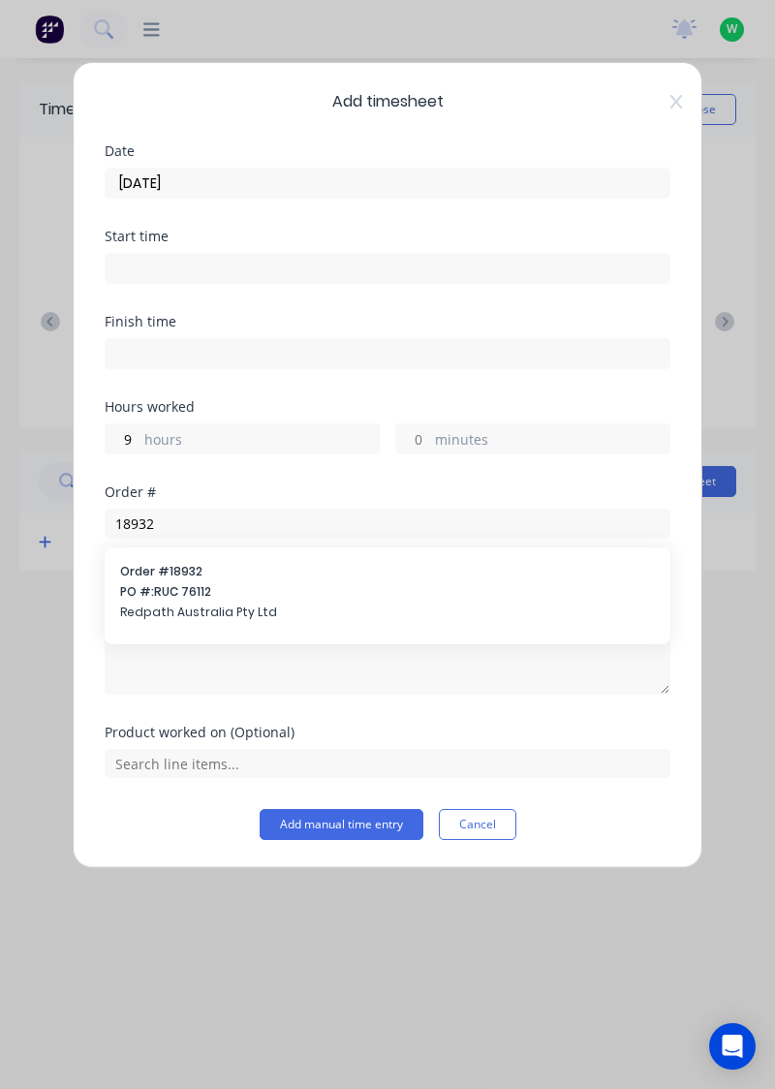
click at [219, 587] on span "PO #: RUC 76112" at bounding box center [387, 591] width 535 height 17
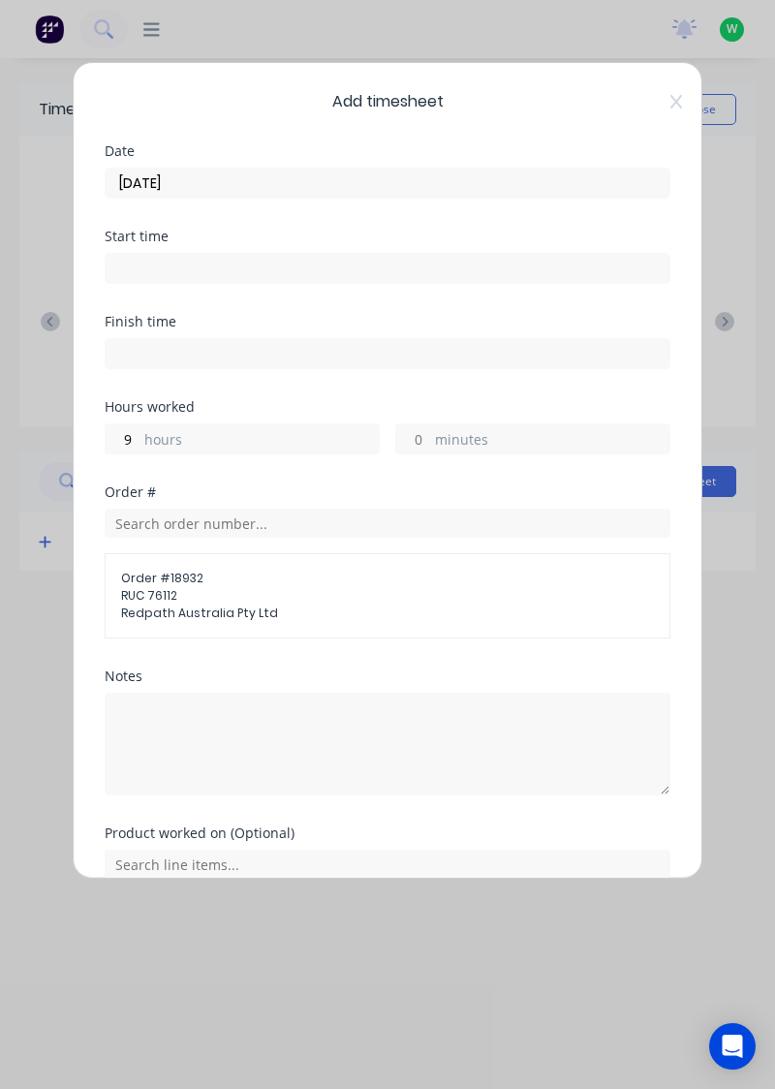
scroll to position [85, 0]
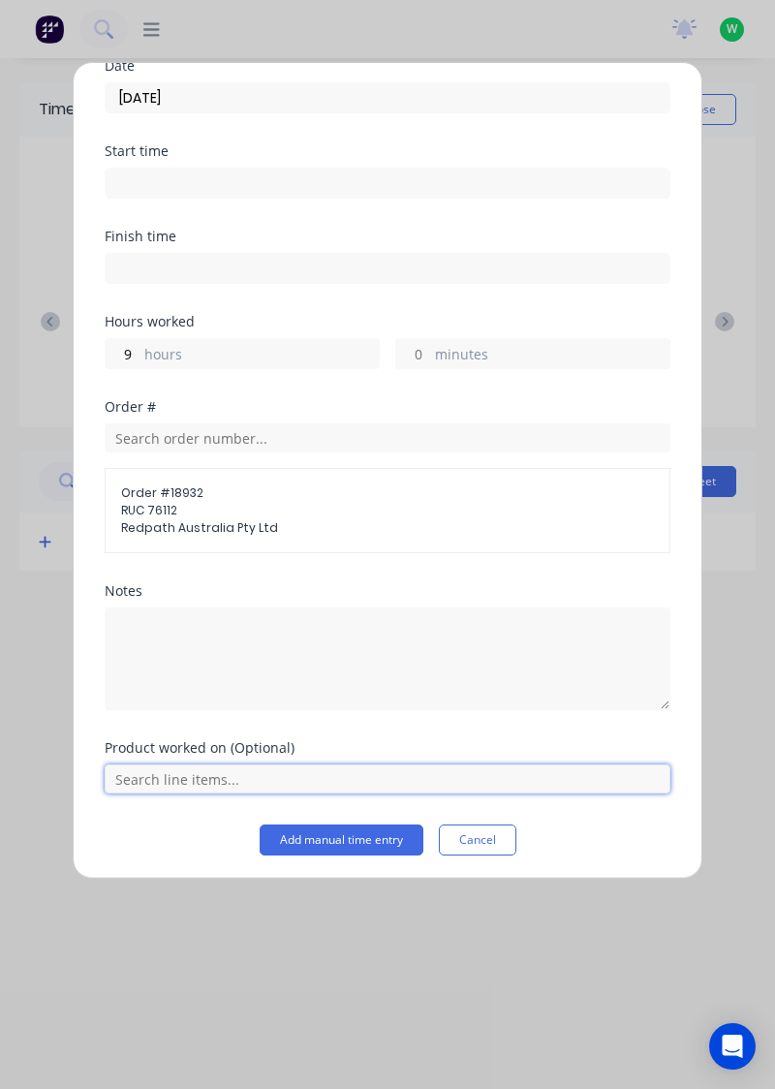
click at [389, 765] on input "text" at bounding box center [388, 778] width 566 height 29
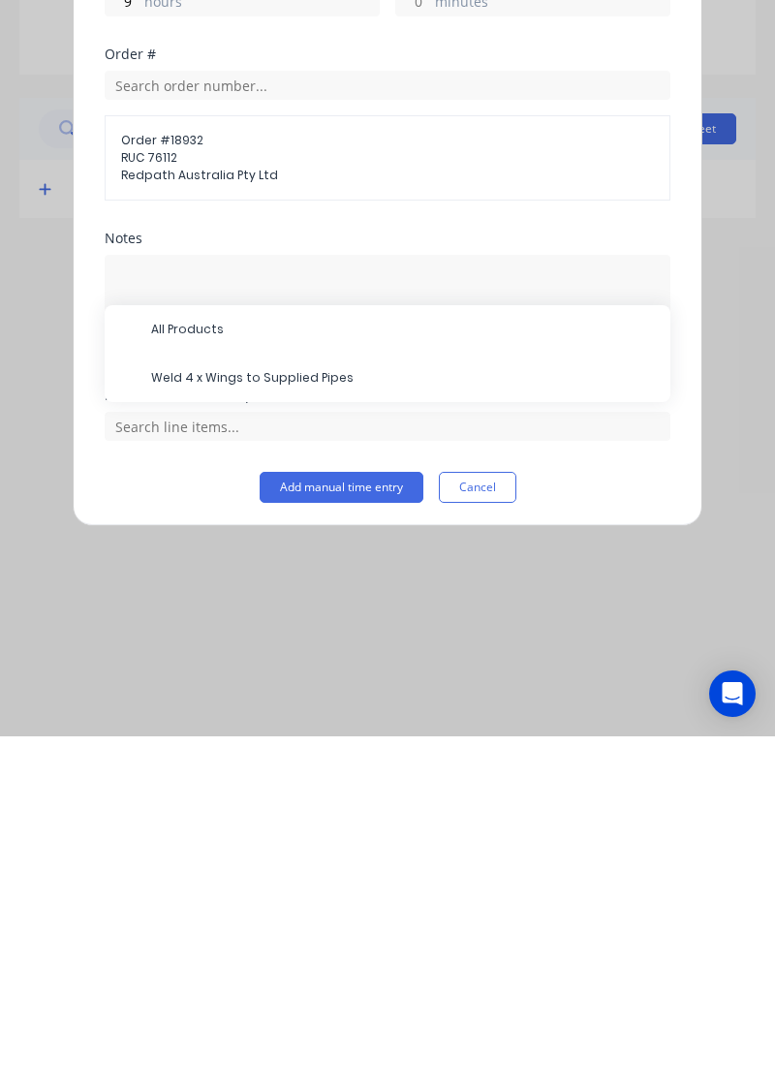
click at [324, 727] on span "Weld 4 x Wings to Supplied Pipes" at bounding box center [403, 730] width 504 height 17
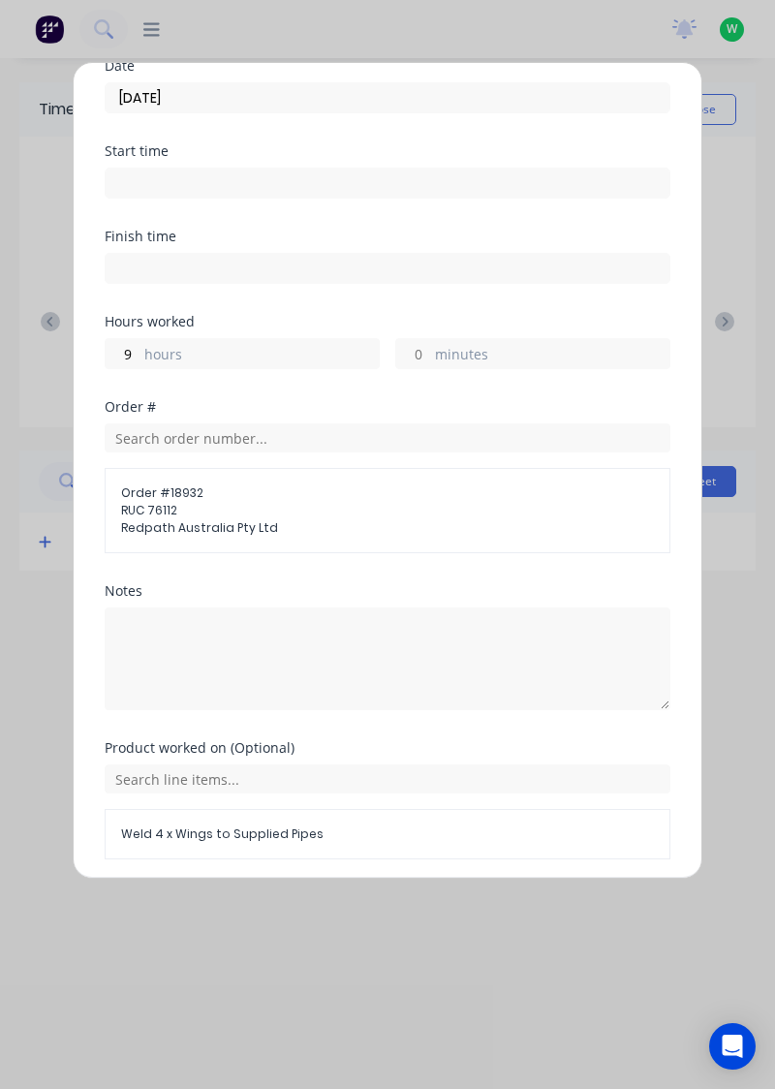
scroll to position [150, 0]
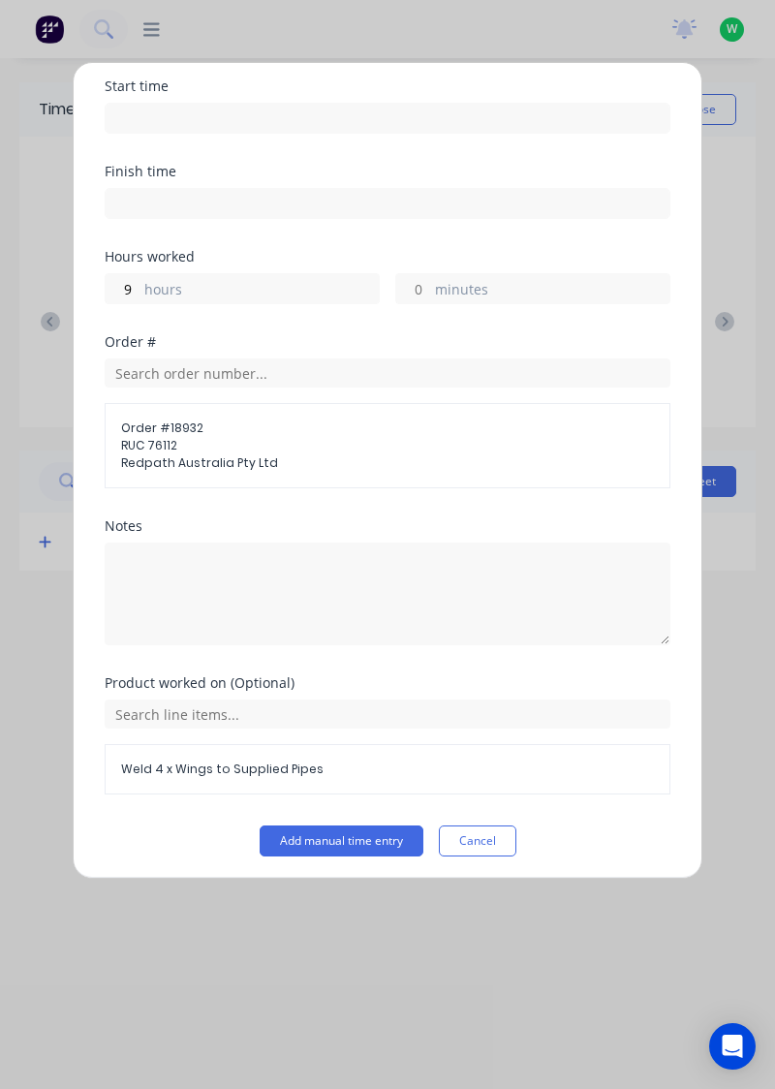
click at [380, 842] on button "Add manual time entry" at bounding box center [342, 840] width 164 height 31
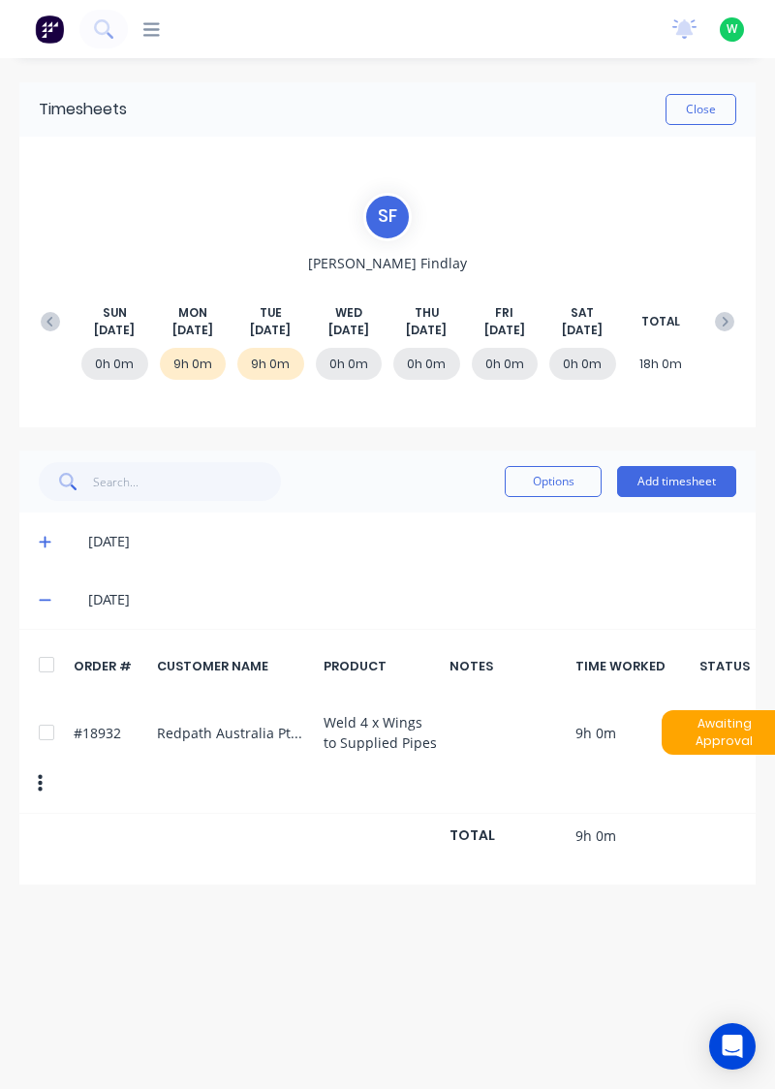
click at [713, 107] on button "Close" at bounding box center [701, 109] width 71 height 31
